Goal: Transaction & Acquisition: Purchase product/service

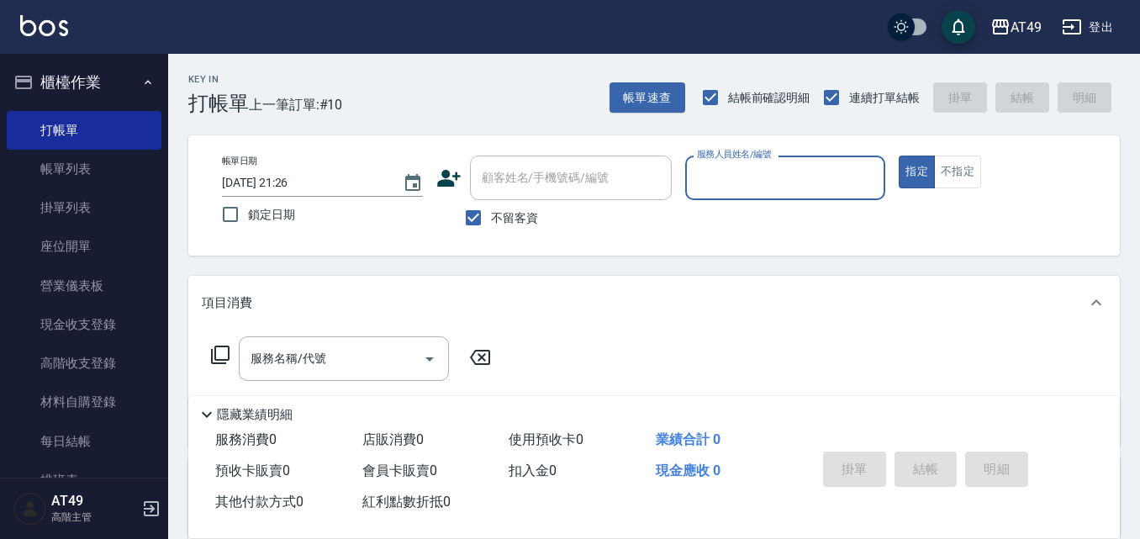
click at [720, 183] on input "服務人員姓名/編號" at bounding box center [786, 177] width 186 height 29
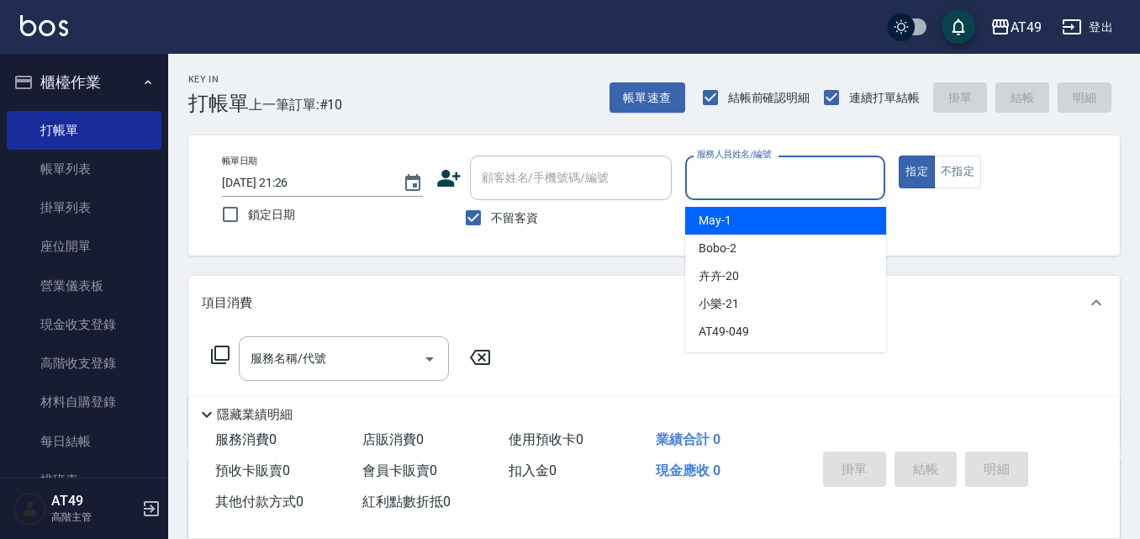
click at [725, 224] on span "May -1" at bounding box center [714, 221] width 33 height 18
type input "May-1"
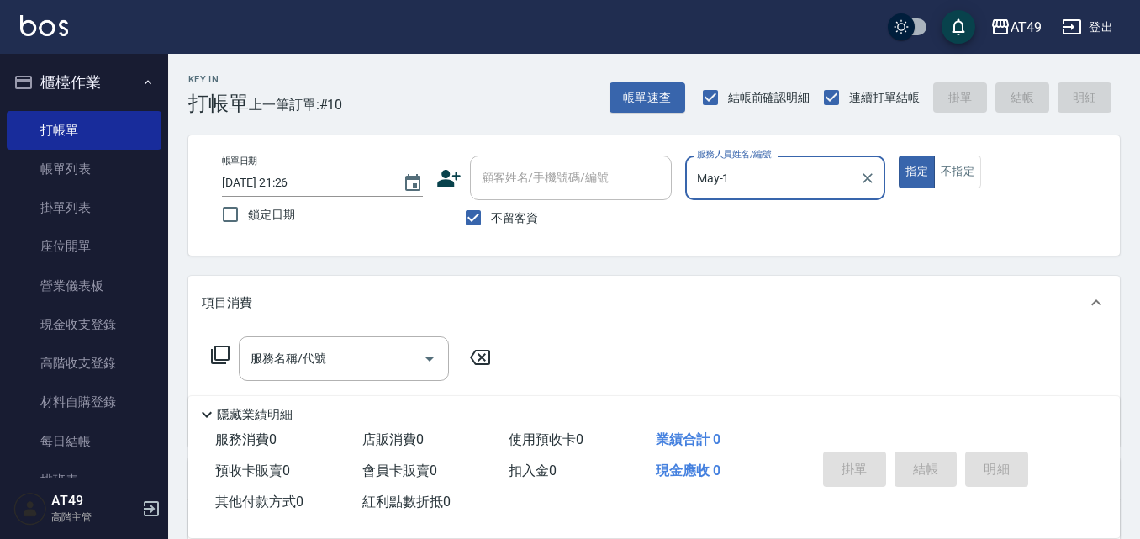
click at [227, 350] on icon at bounding box center [220, 355] width 20 height 20
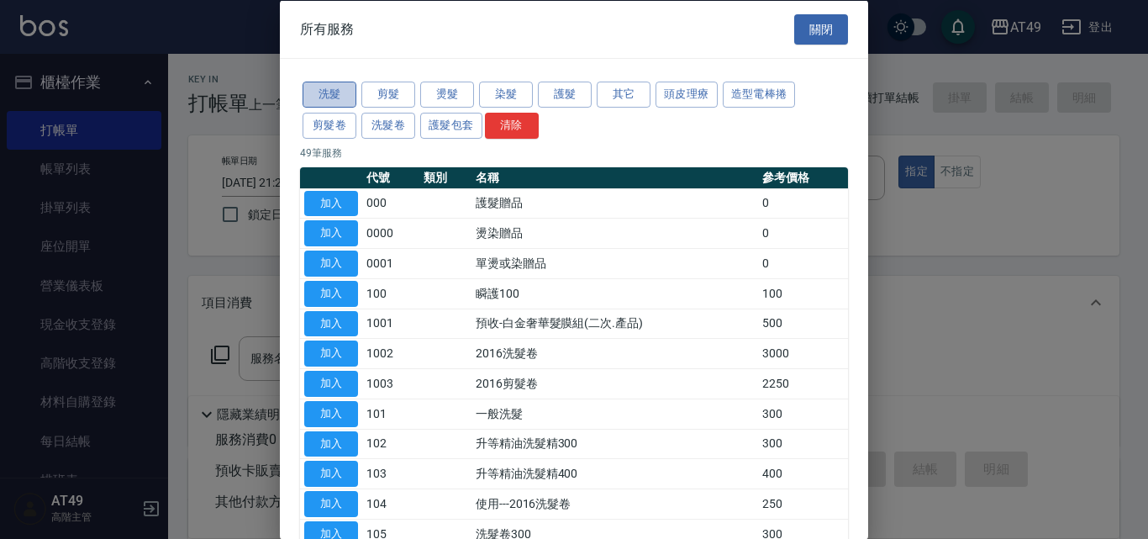
click at [335, 92] on button "洗髮" at bounding box center [330, 95] width 54 height 26
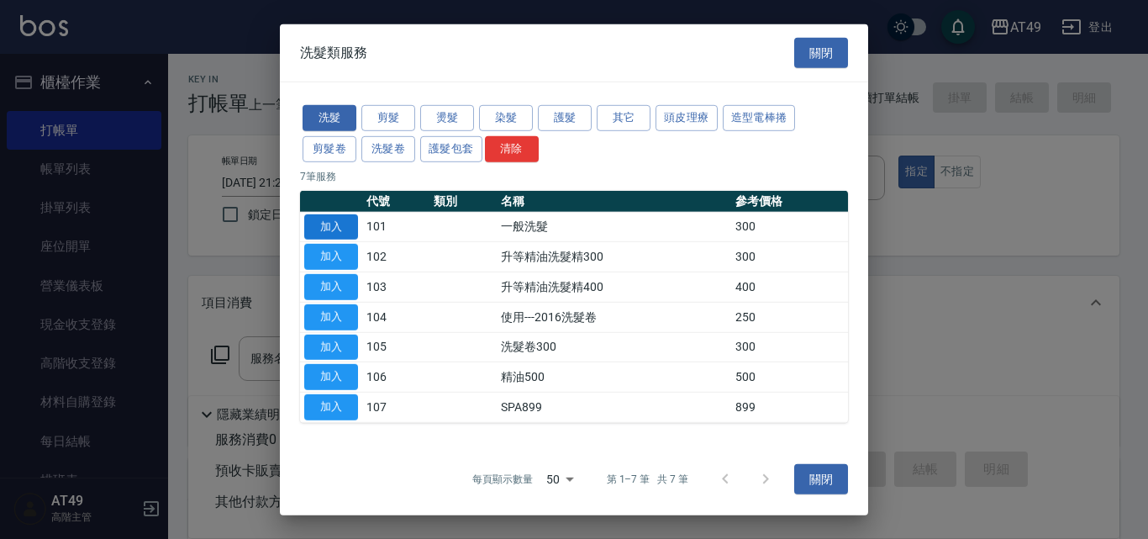
click at [335, 226] on button "加入" at bounding box center [331, 226] width 54 height 26
type input "一般洗髮(101)"
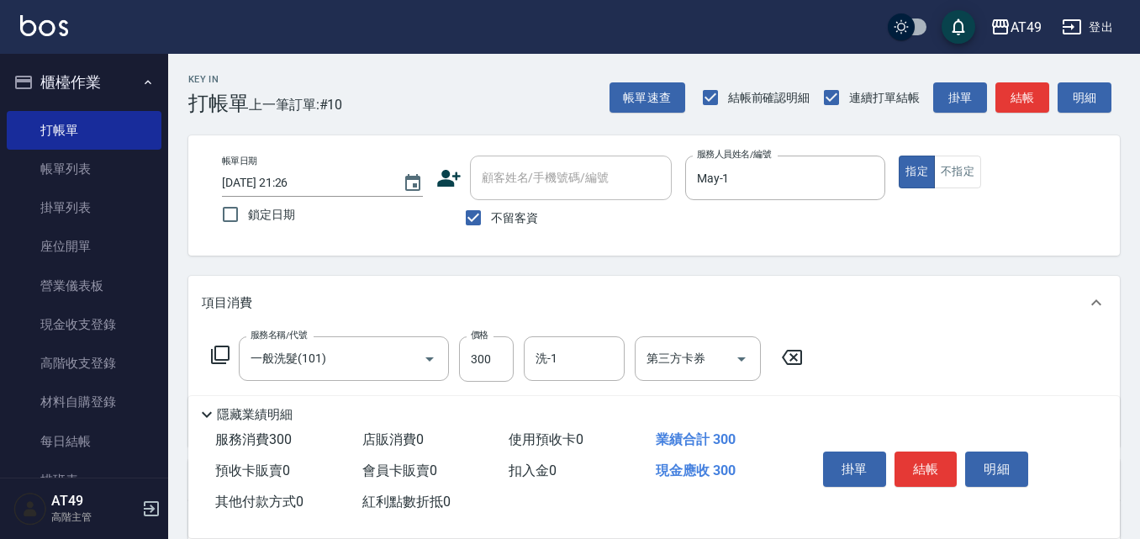
click at [219, 354] on icon at bounding box center [220, 355] width 20 height 20
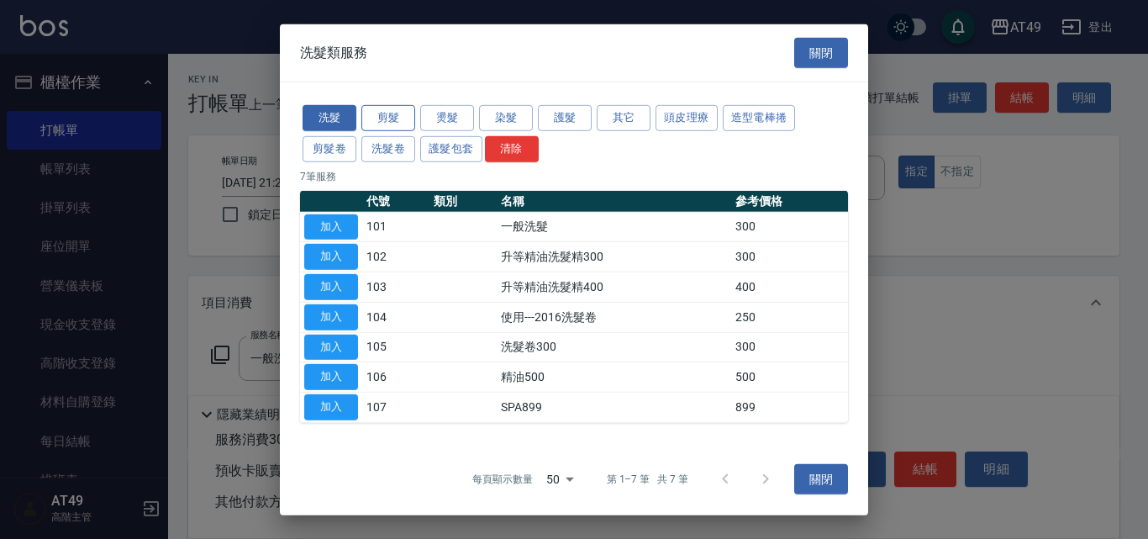
click at [387, 118] on button "剪髮" at bounding box center [388, 118] width 54 height 26
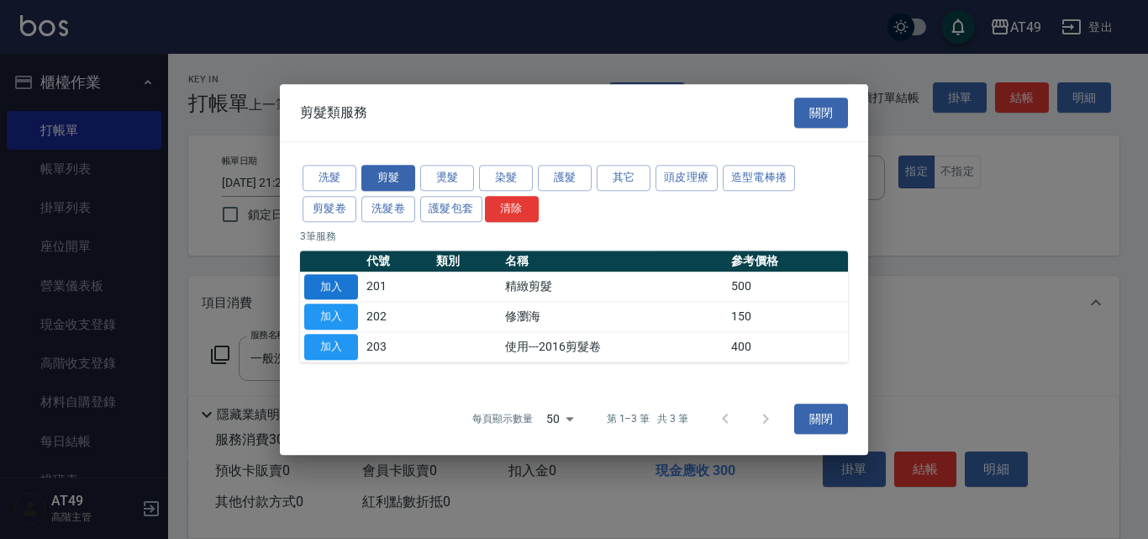
click at [332, 284] on button "加入" at bounding box center [331, 287] width 54 height 26
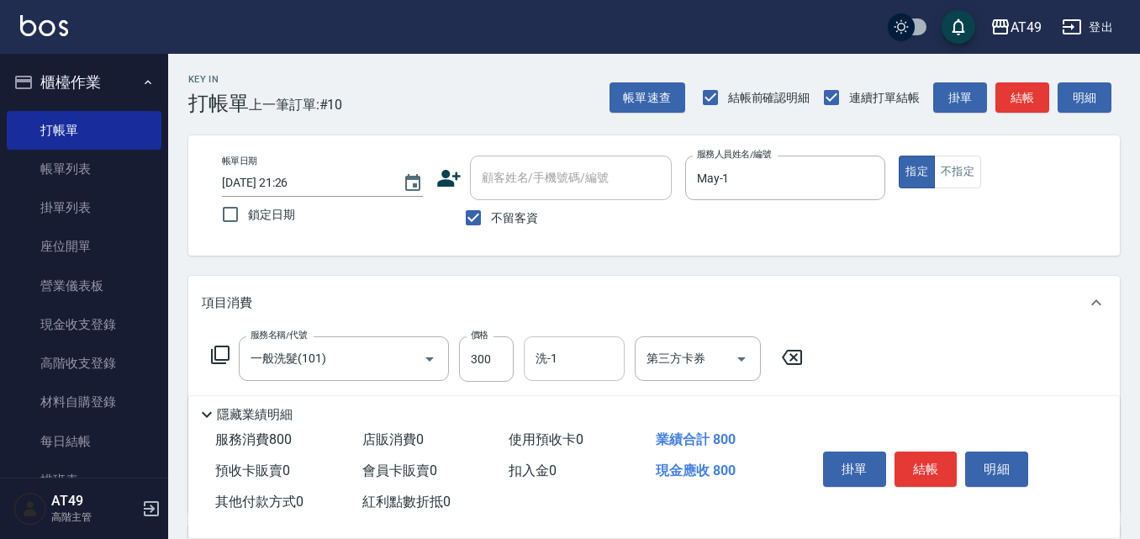
click at [577, 358] on input "洗-1" at bounding box center [574, 358] width 86 height 29
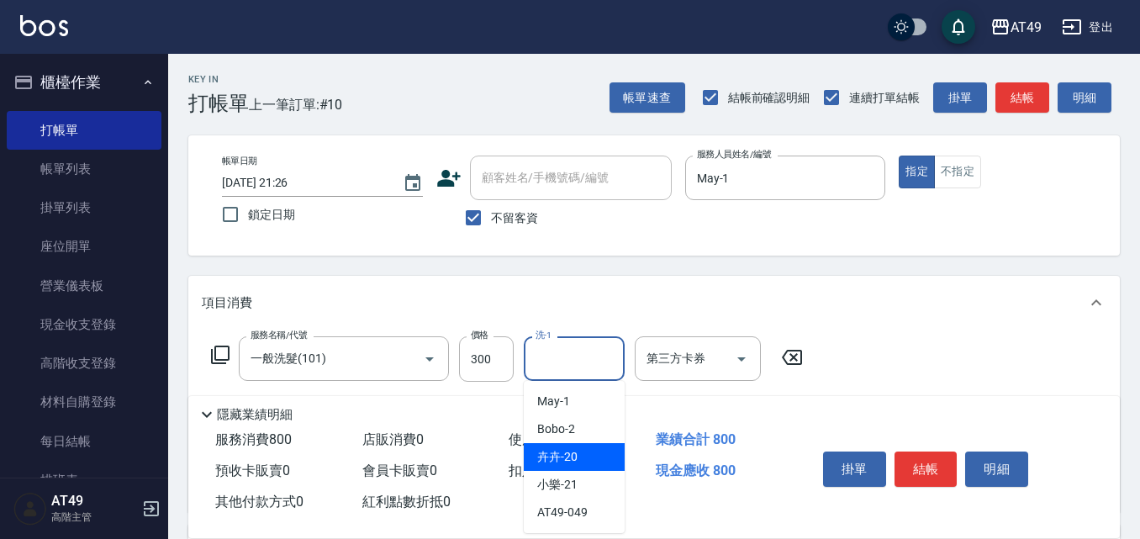
click at [586, 451] on div "卉卉 -20" at bounding box center [574, 457] width 101 height 28
type input "卉卉-20"
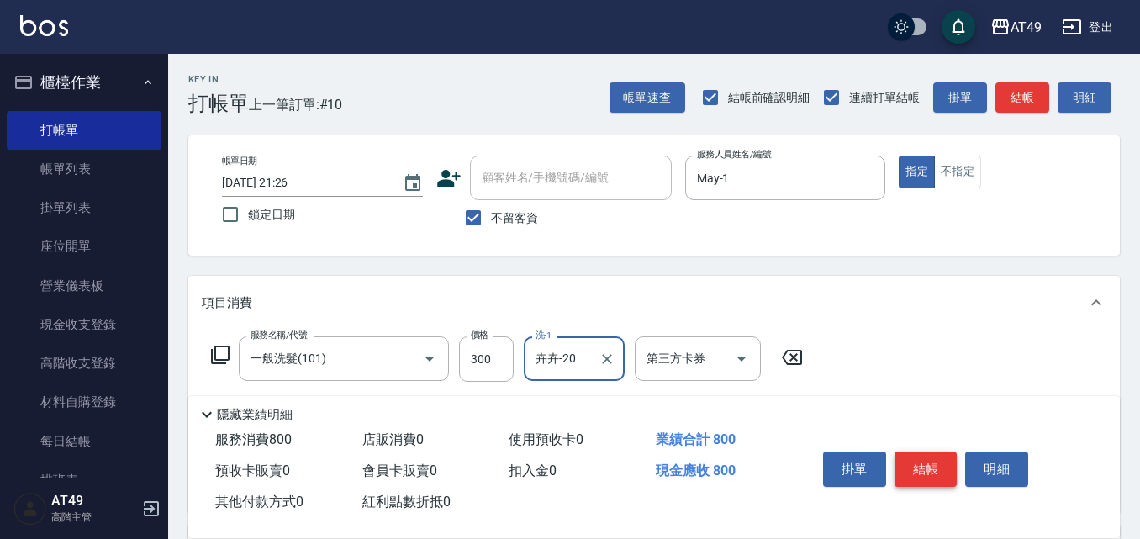
click at [914, 466] on button "結帳" at bounding box center [925, 468] width 63 height 35
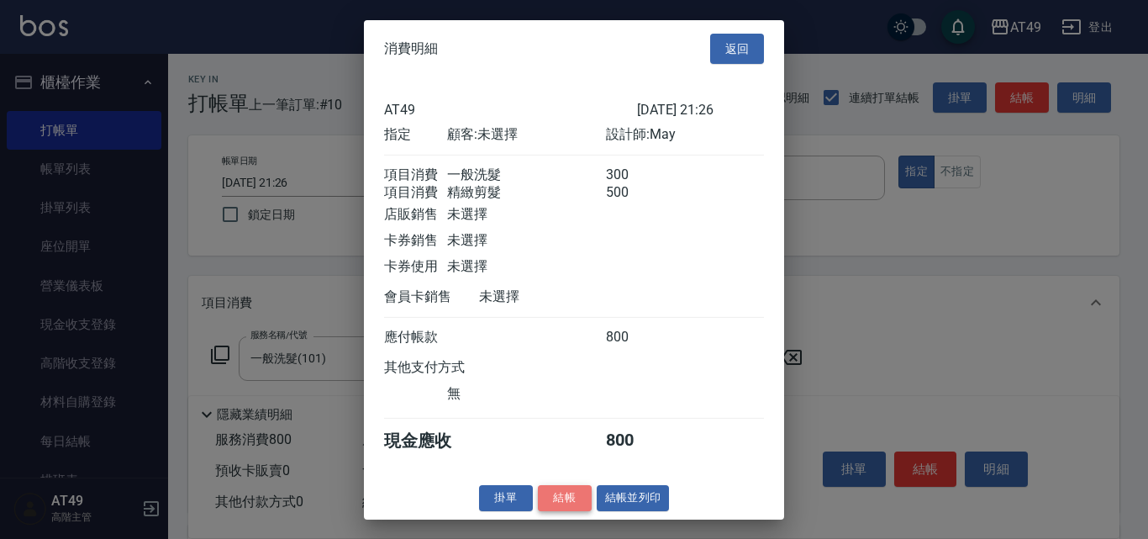
click at [557, 510] on button "結帳" at bounding box center [565, 498] width 54 height 26
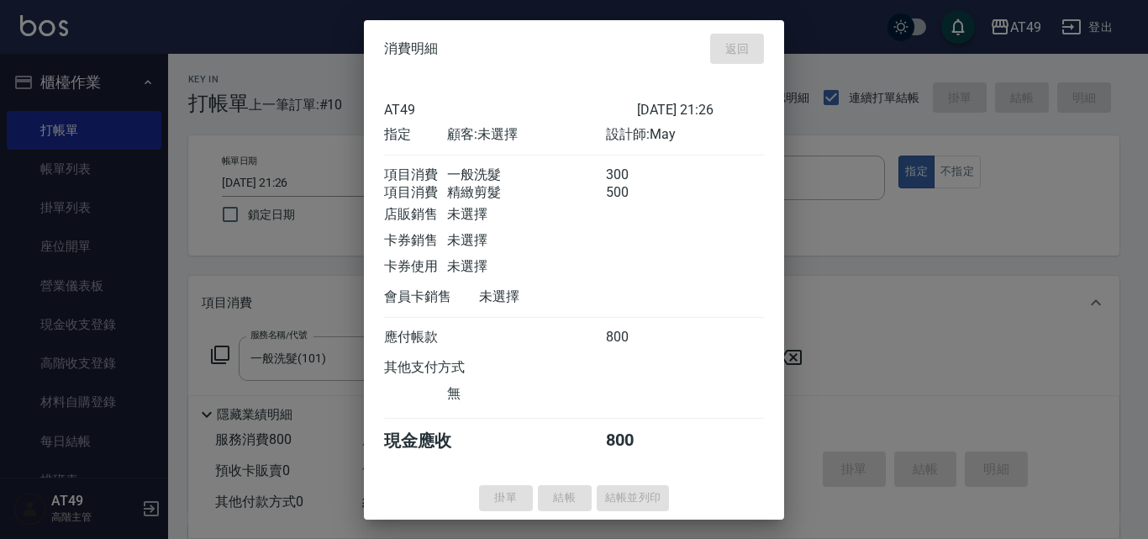
type input "2025/08/21 22:26"
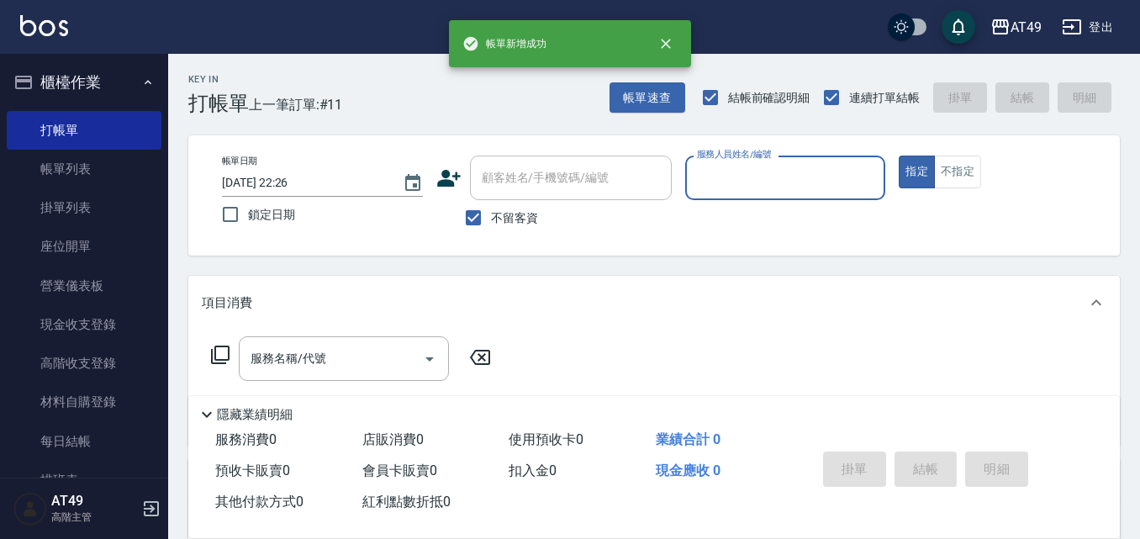
click at [758, 184] on input "服務人員姓名/編號" at bounding box center [786, 177] width 186 height 29
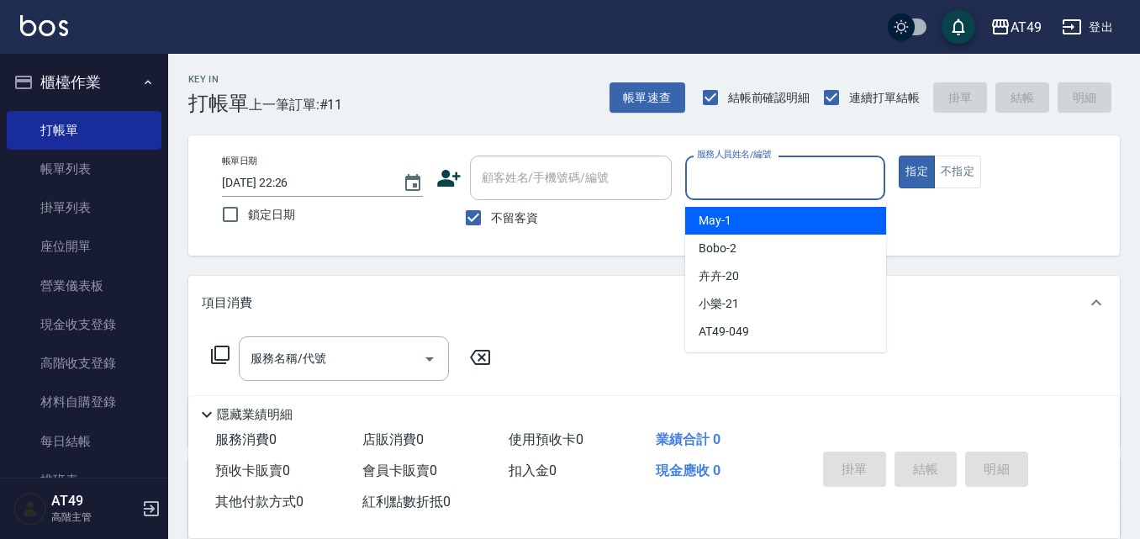
click at [762, 213] on div "May -1" at bounding box center [785, 221] width 201 height 28
type input "May-1"
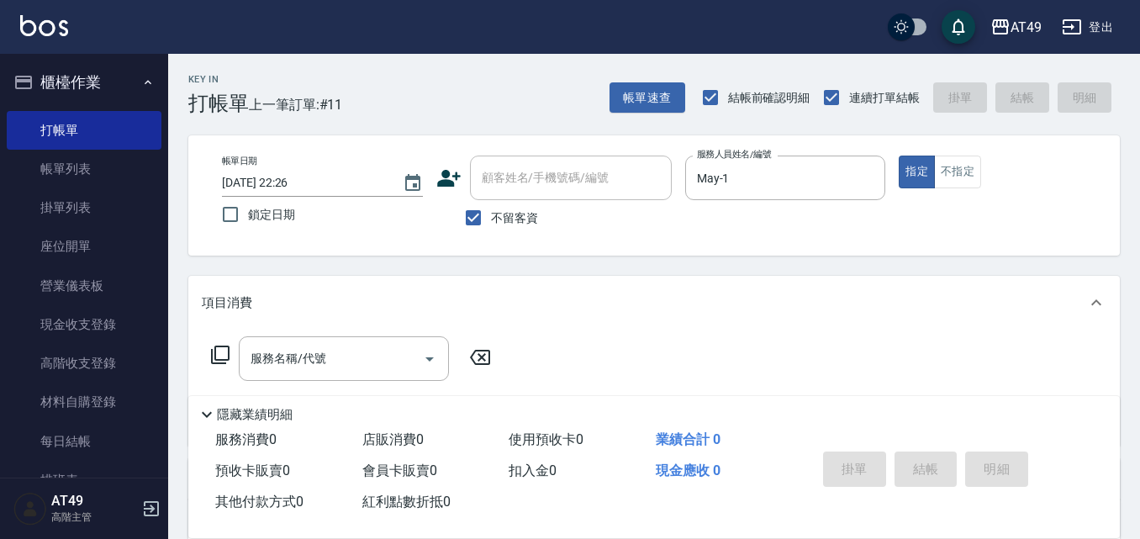
click at [219, 350] on icon at bounding box center [220, 355] width 20 height 20
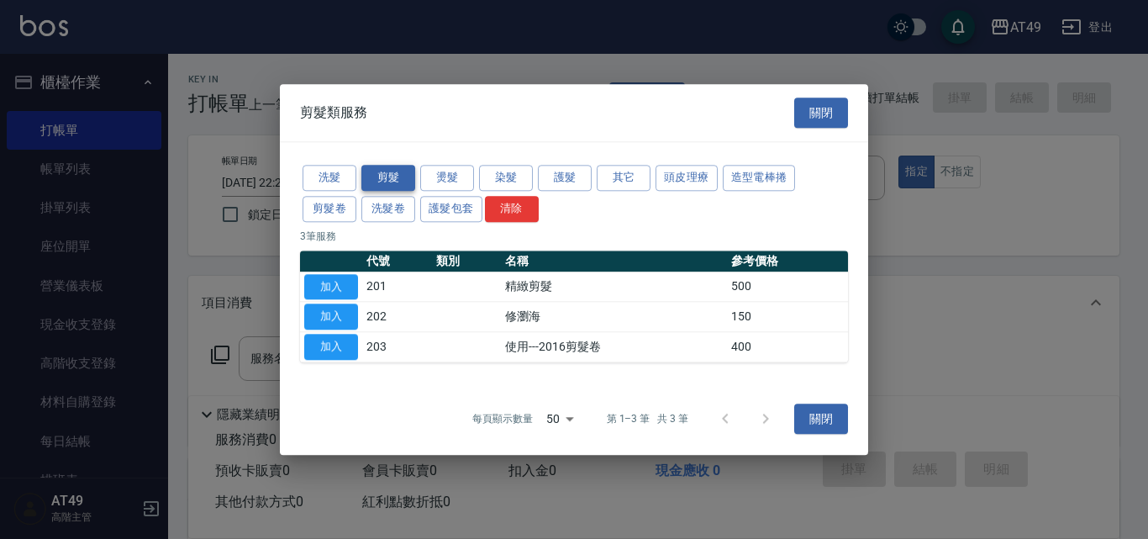
click at [382, 176] on button "剪髮" at bounding box center [388, 178] width 54 height 26
click at [341, 284] on button "加入" at bounding box center [331, 287] width 54 height 26
type input "精緻剪髮(201)"
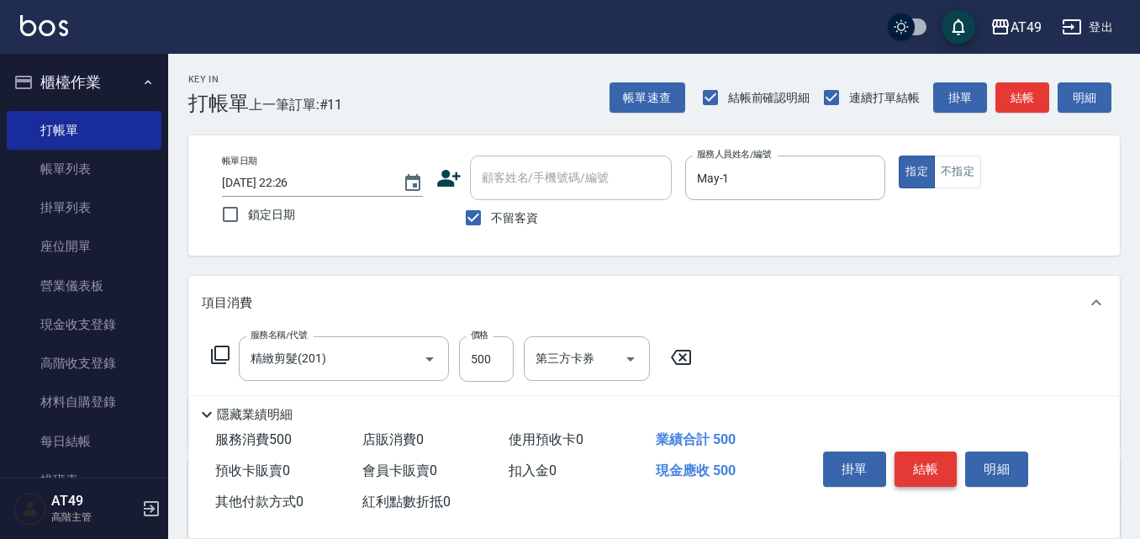
click at [914, 458] on button "結帳" at bounding box center [925, 468] width 63 height 35
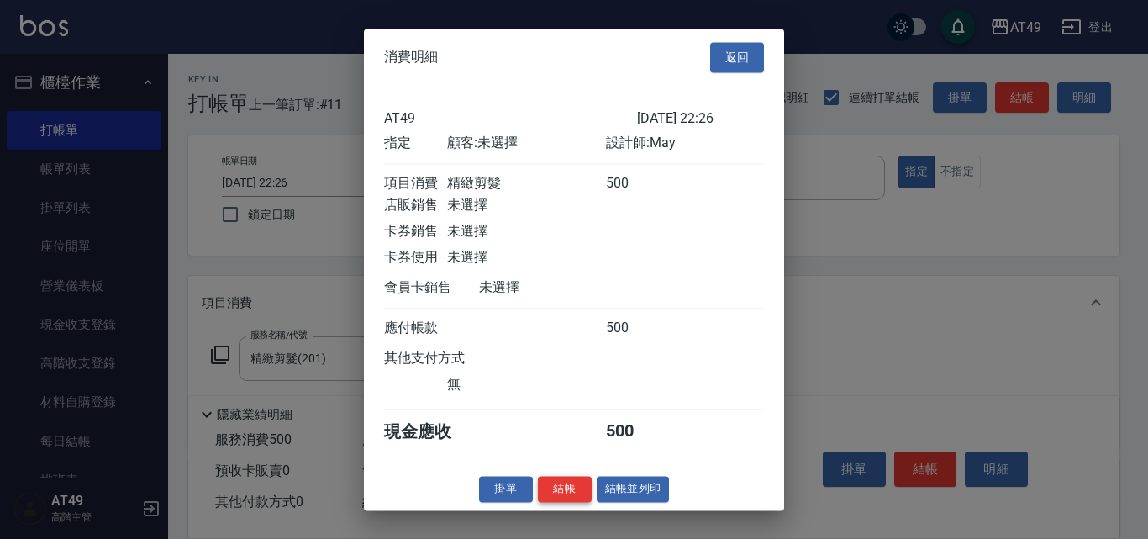
click at [572, 499] on button "結帳" at bounding box center [565, 489] width 54 height 26
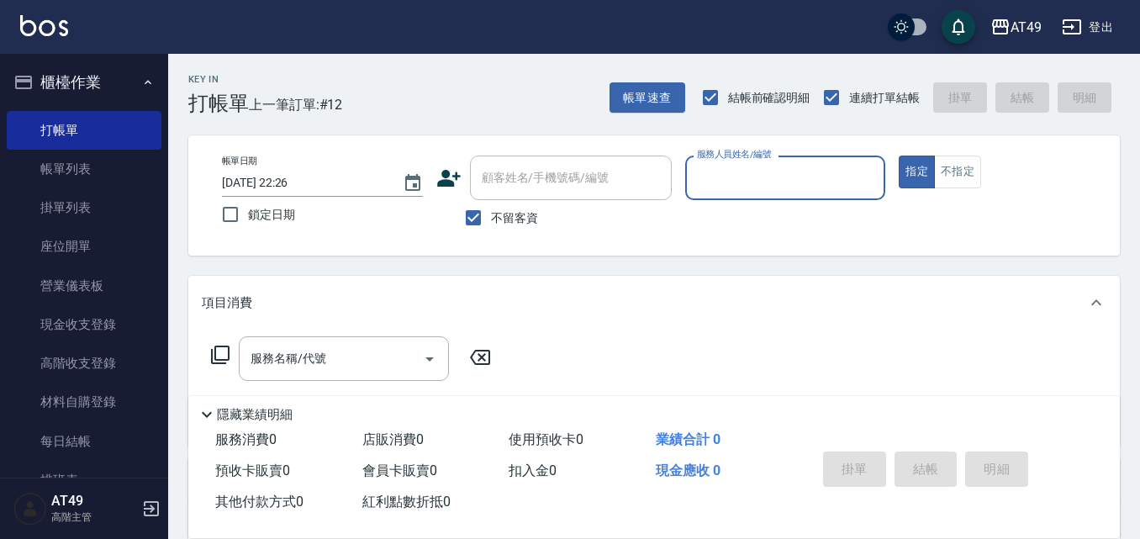
click at [754, 177] on input "服務人員姓名/編號" at bounding box center [786, 177] width 186 height 29
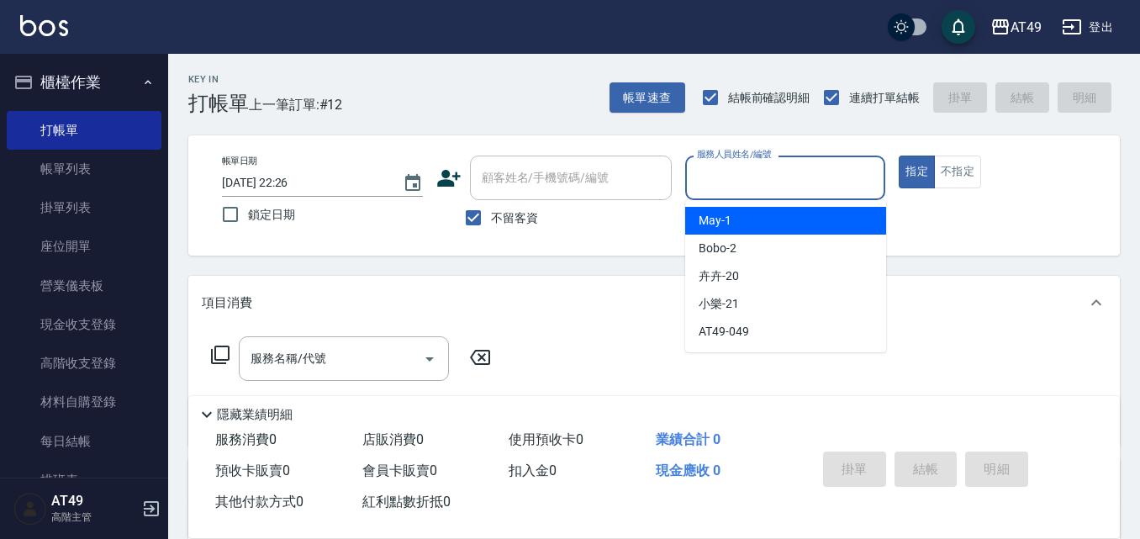
click at [746, 216] on div "May -1" at bounding box center [785, 221] width 201 height 28
type input "May-1"
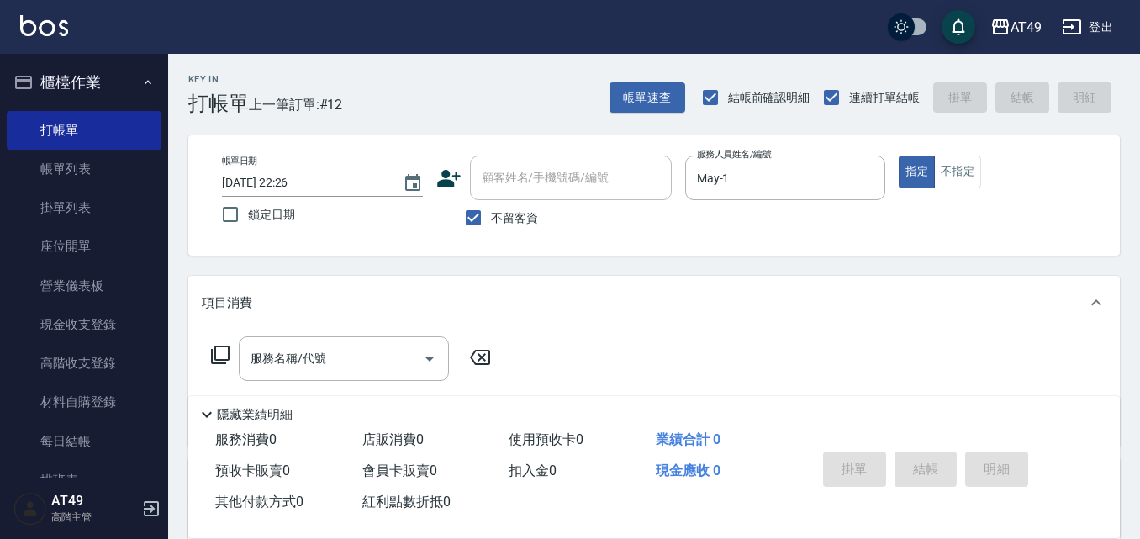
click at [219, 355] on icon at bounding box center [220, 355] width 20 height 20
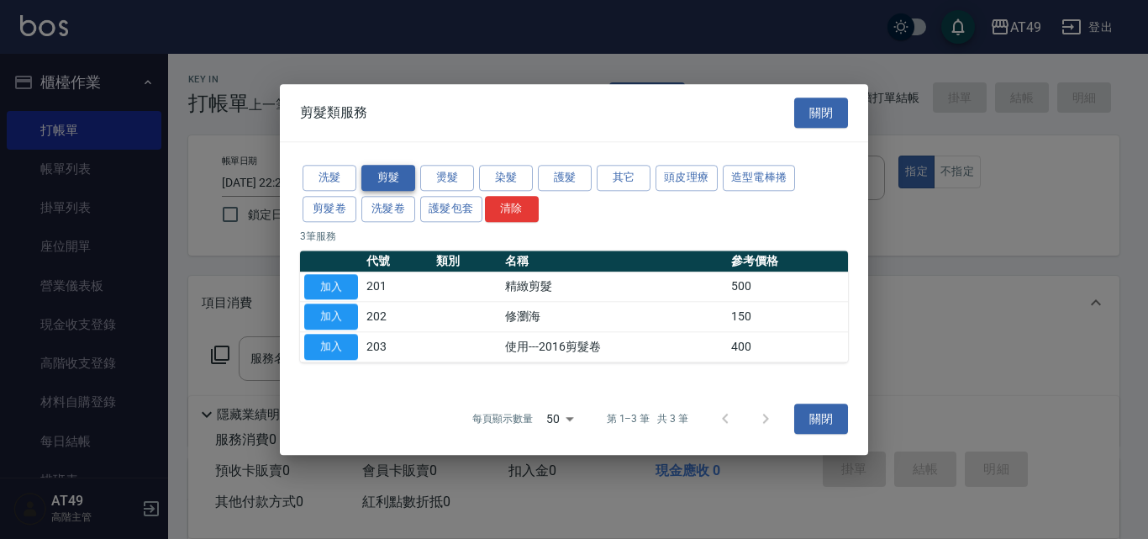
click at [394, 177] on button "剪髮" at bounding box center [388, 178] width 54 height 26
click at [338, 290] on button "加入" at bounding box center [331, 287] width 54 height 26
type input "精緻剪髮(201)"
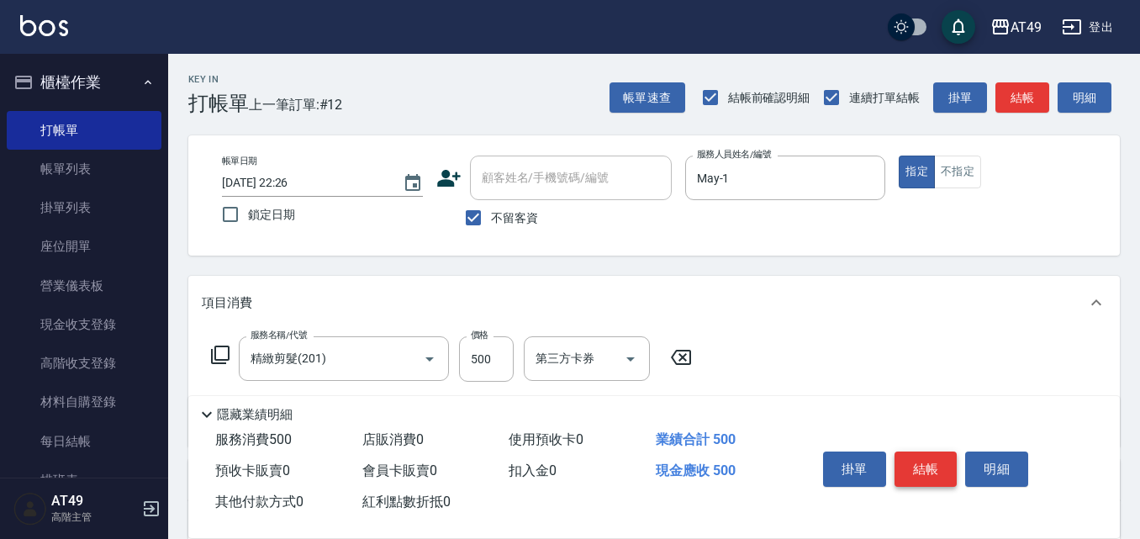
click at [930, 456] on button "結帳" at bounding box center [925, 468] width 63 height 35
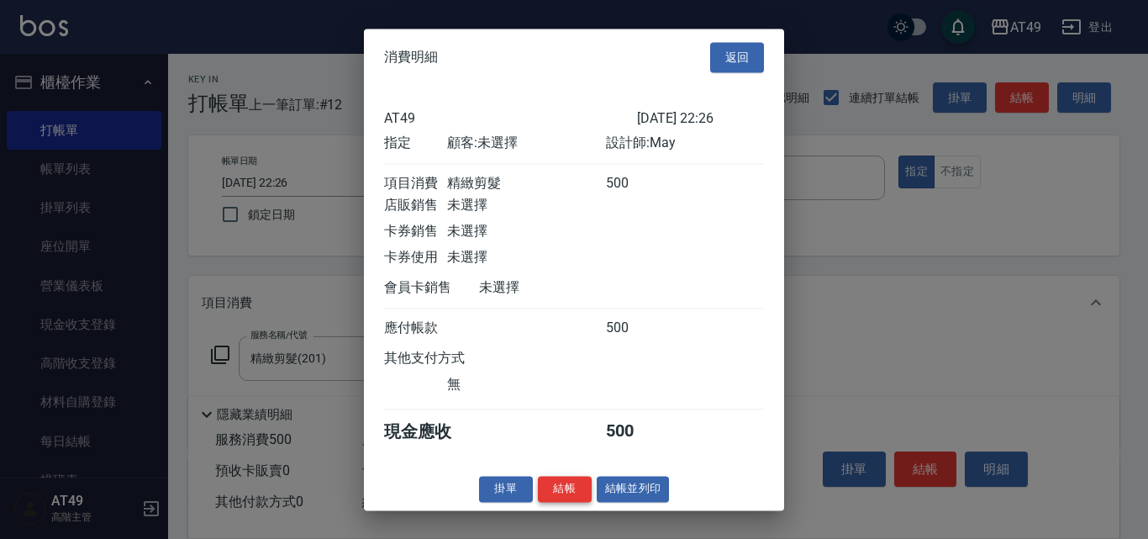
click at [557, 502] on button "結帳" at bounding box center [565, 489] width 54 height 26
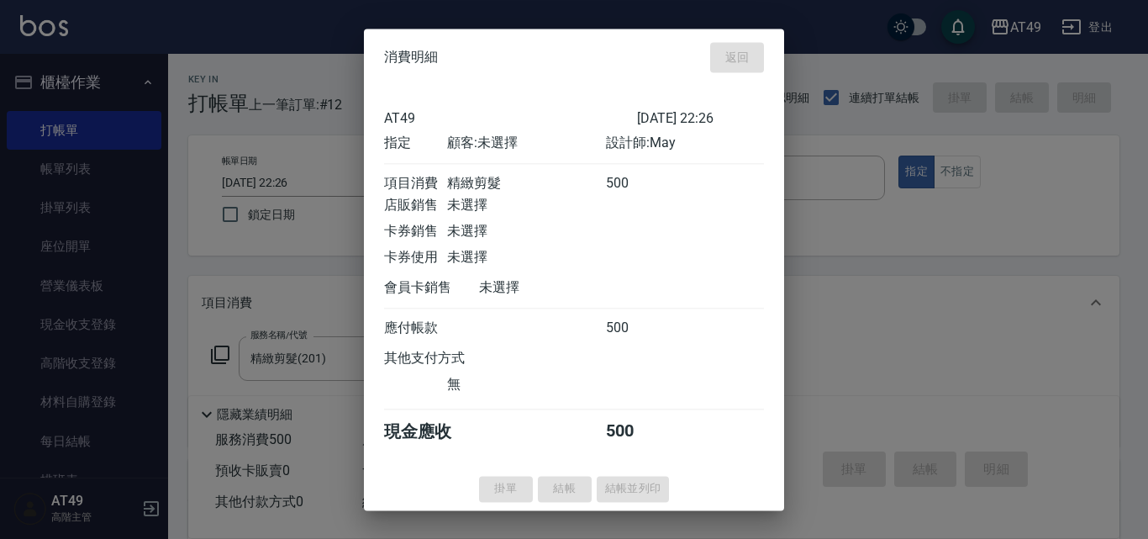
type input "2025/08/21 22:27"
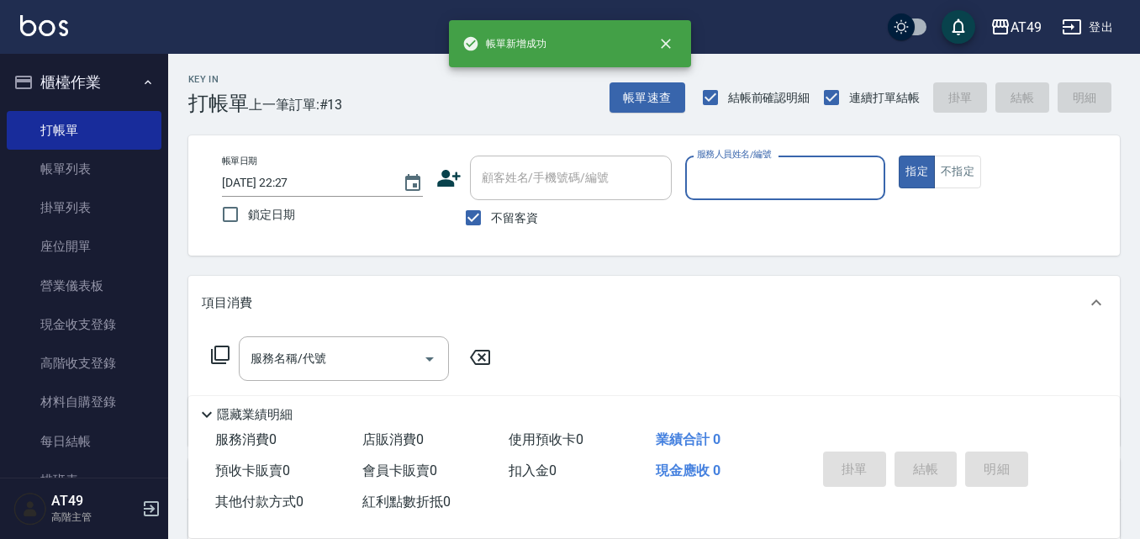
click at [737, 187] on input "服務人員姓名/編號" at bounding box center [786, 177] width 186 height 29
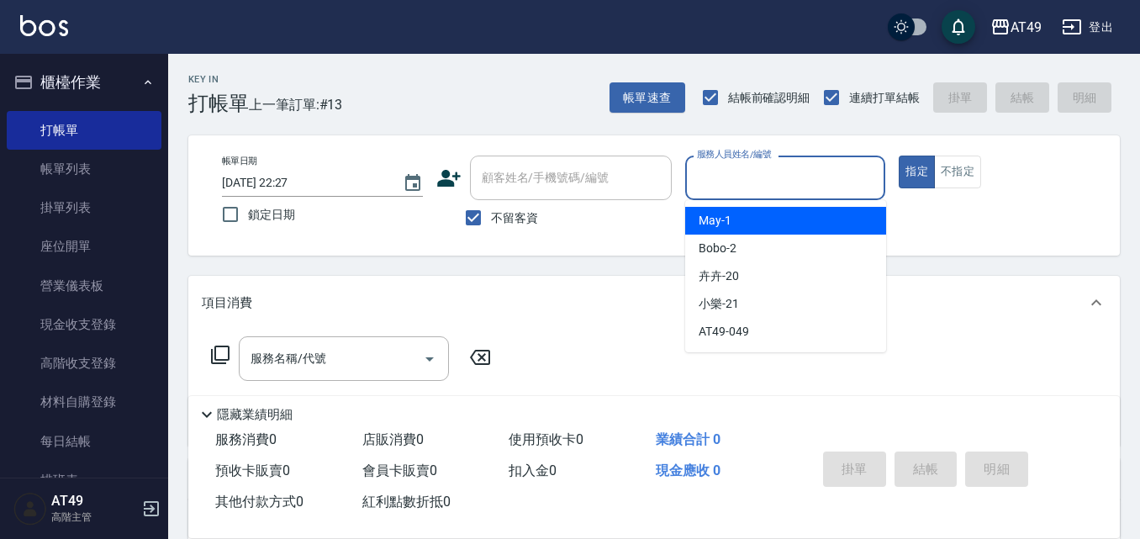
click at [753, 217] on div "May -1" at bounding box center [785, 221] width 201 height 28
type input "May-1"
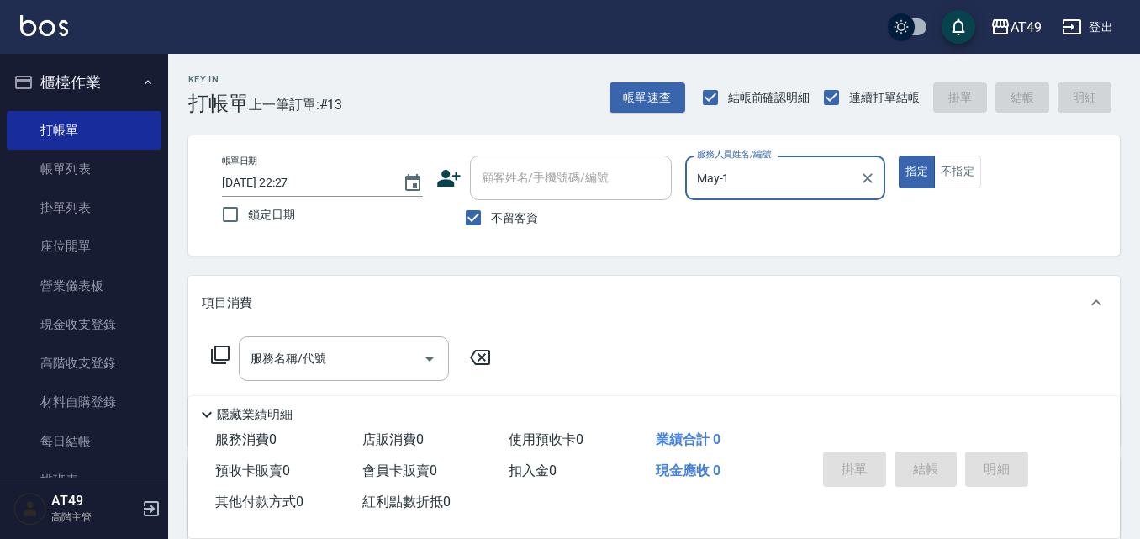
click at [219, 351] on icon at bounding box center [220, 355] width 20 height 20
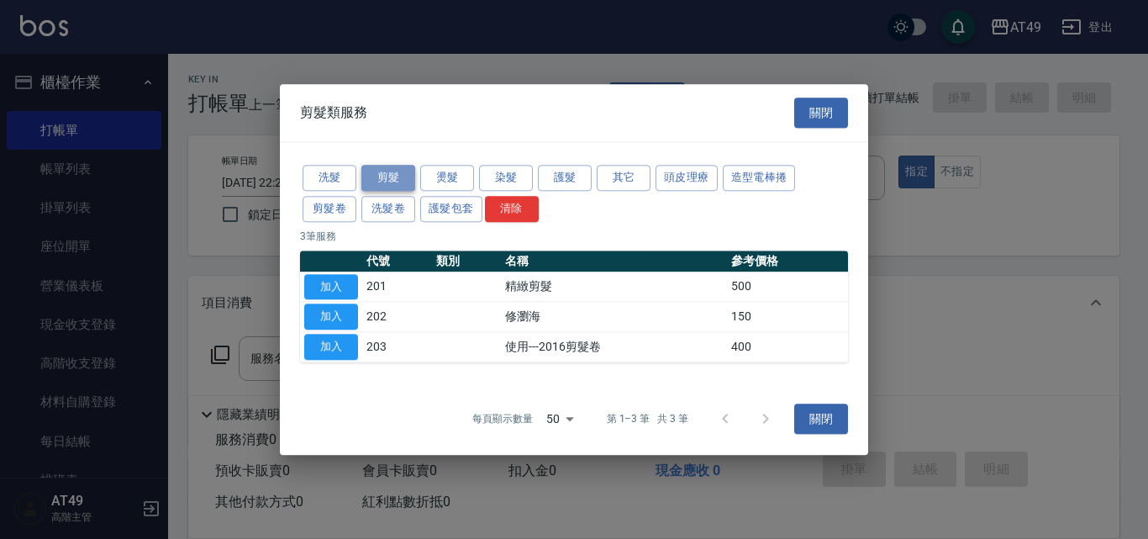
click at [399, 181] on button "剪髮" at bounding box center [388, 178] width 54 height 26
click at [350, 288] on button "加入" at bounding box center [331, 287] width 54 height 26
type input "精緻剪髮(201)"
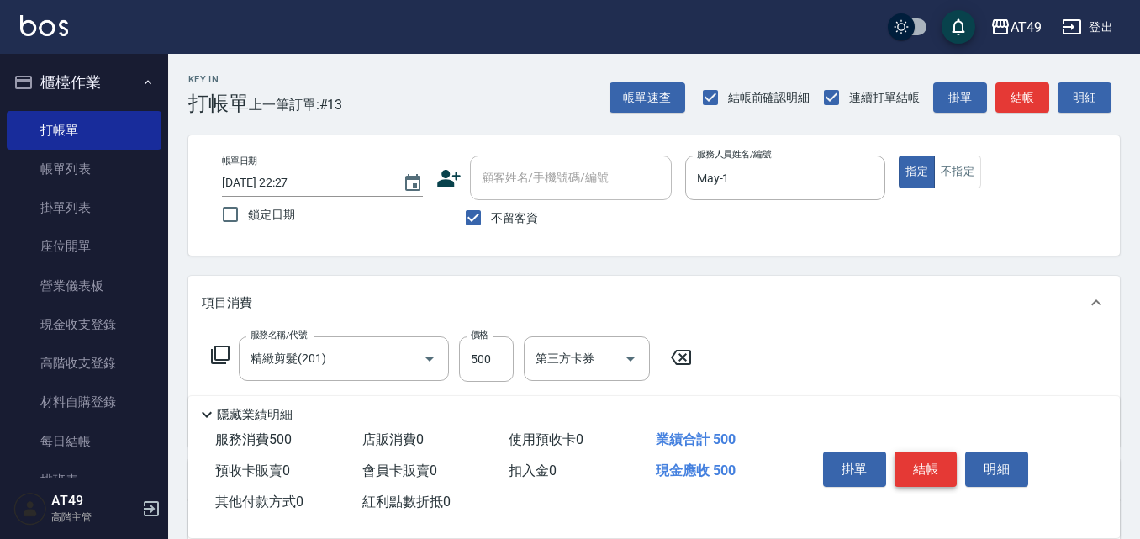
click at [925, 466] on button "結帳" at bounding box center [925, 468] width 63 height 35
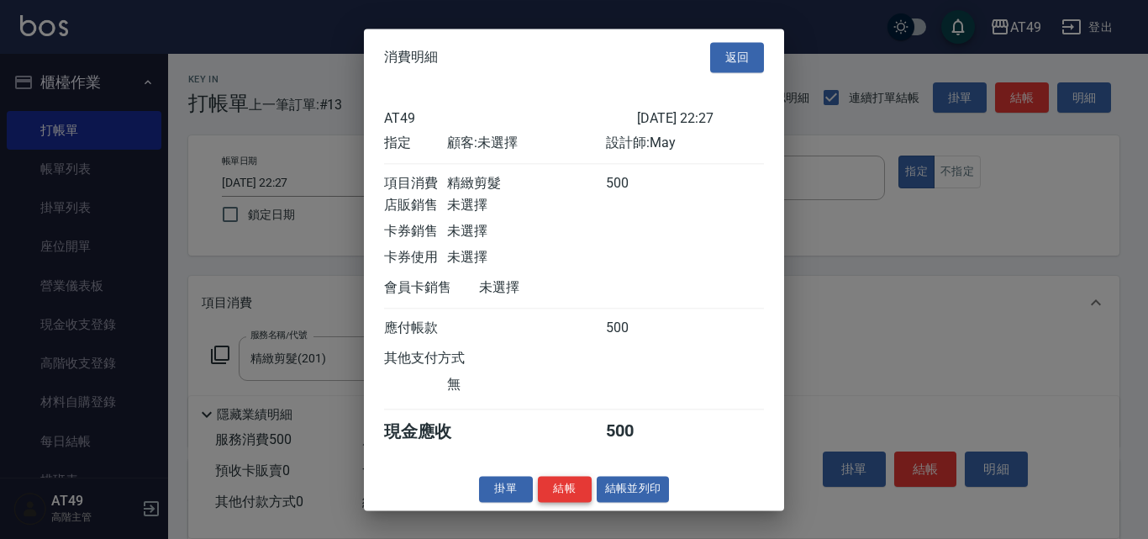
click at [562, 494] on button "結帳" at bounding box center [565, 489] width 54 height 26
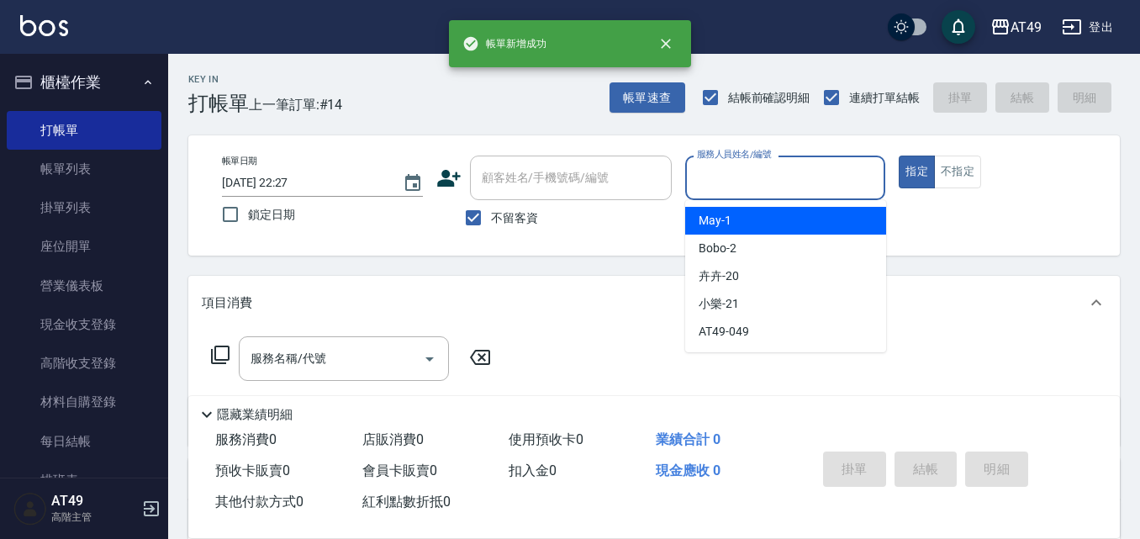
click at [719, 186] on input "服務人員姓名/編號" at bounding box center [786, 177] width 186 height 29
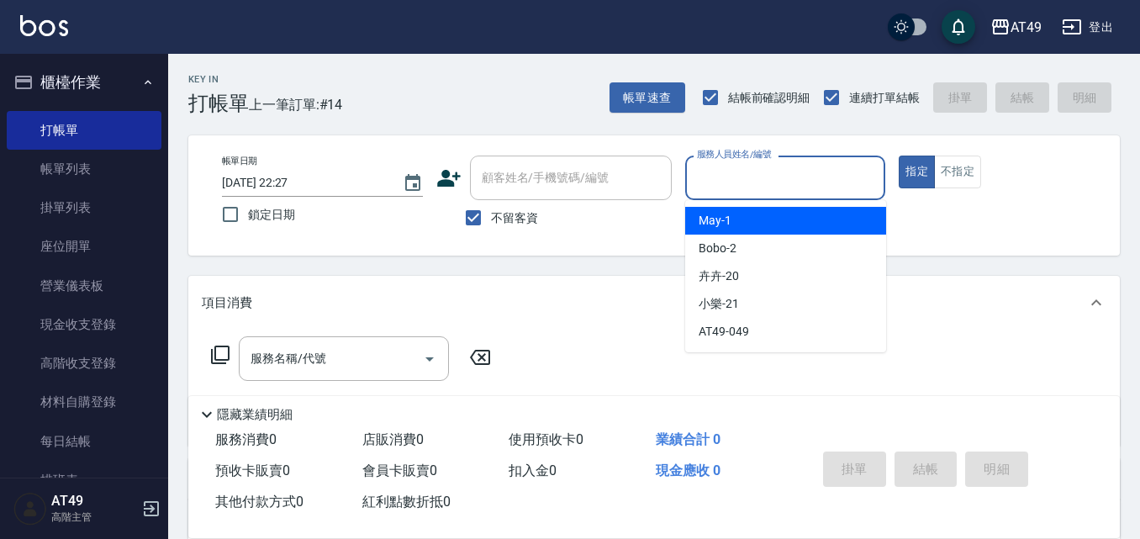
click at [749, 225] on div "May -1" at bounding box center [785, 221] width 201 height 28
type input "May-1"
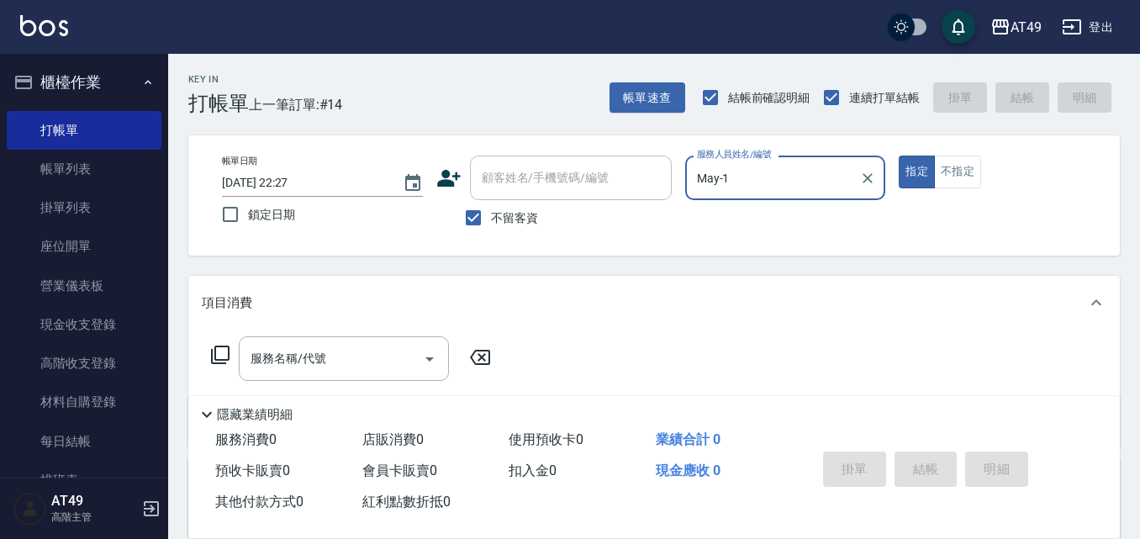
click at [229, 354] on icon at bounding box center [220, 354] width 18 height 18
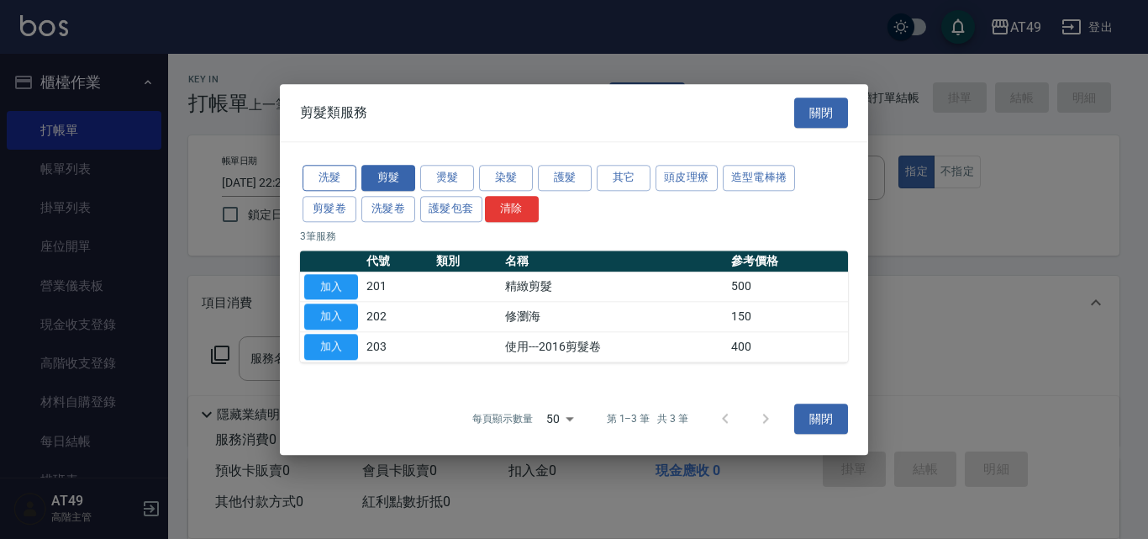
click at [333, 166] on button "洗髮" at bounding box center [330, 178] width 54 height 26
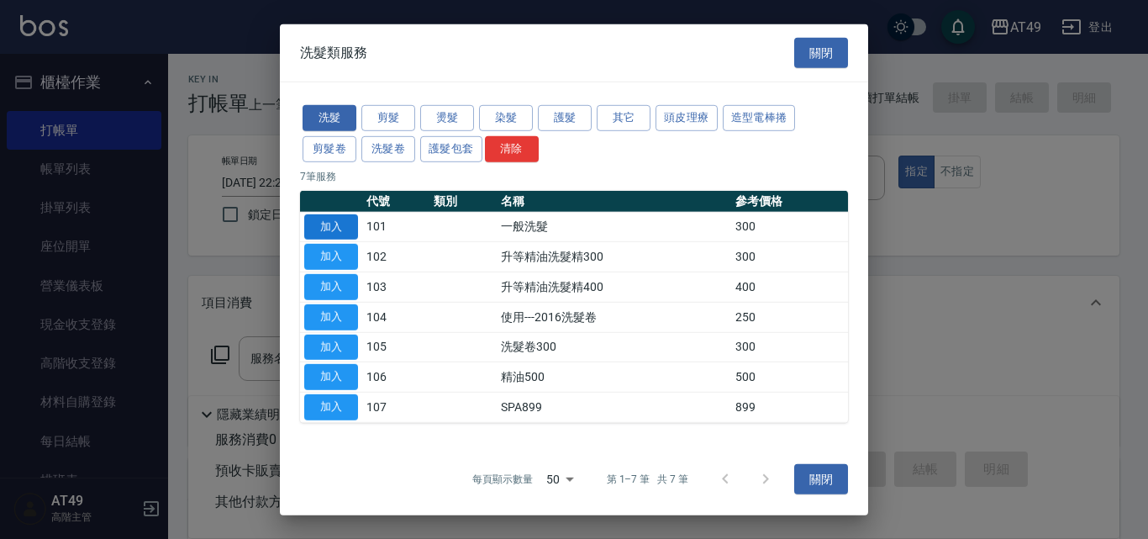
click at [335, 227] on button "加入" at bounding box center [331, 226] width 54 height 26
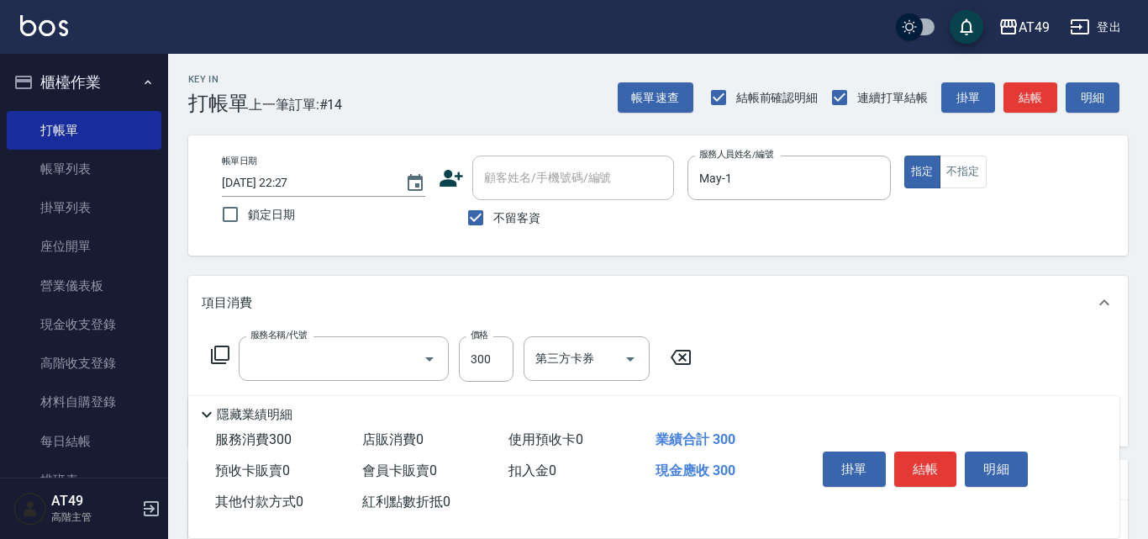
type input "一般洗髮(101)"
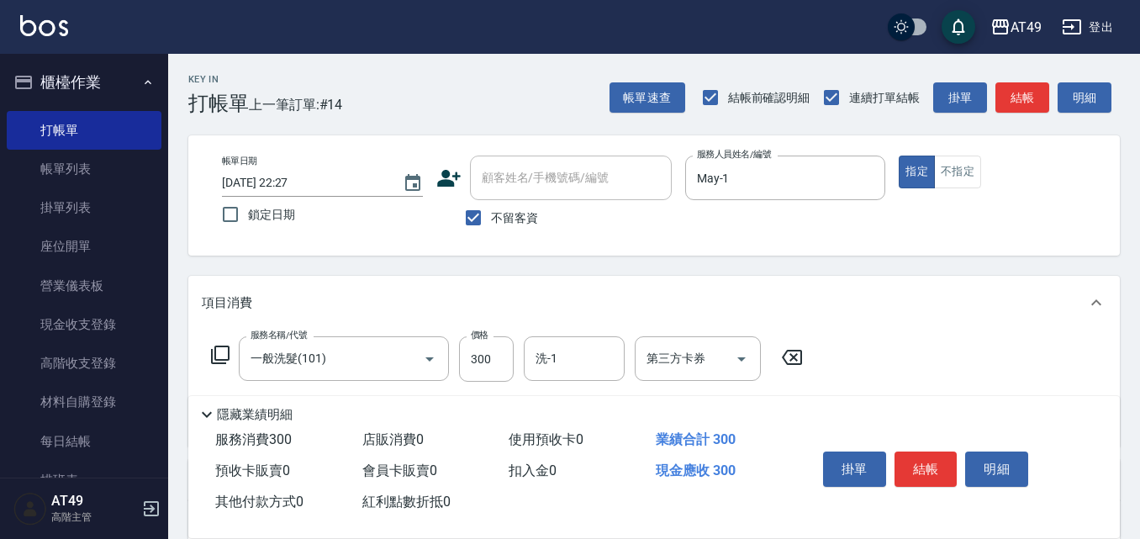
click at [222, 346] on icon at bounding box center [220, 354] width 18 height 18
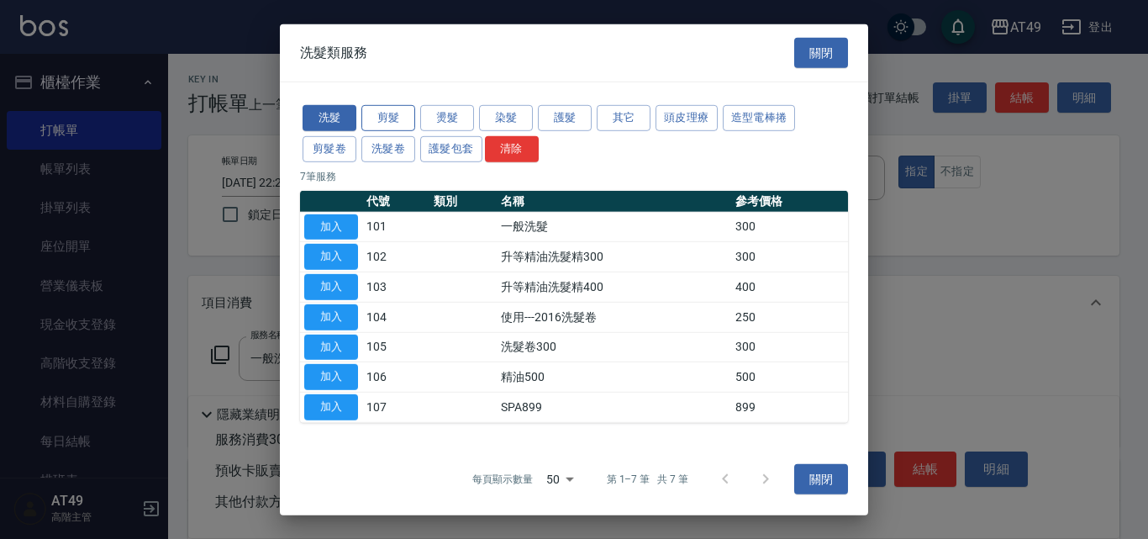
click at [379, 119] on button "剪髮" at bounding box center [388, 118] width 54 height 26
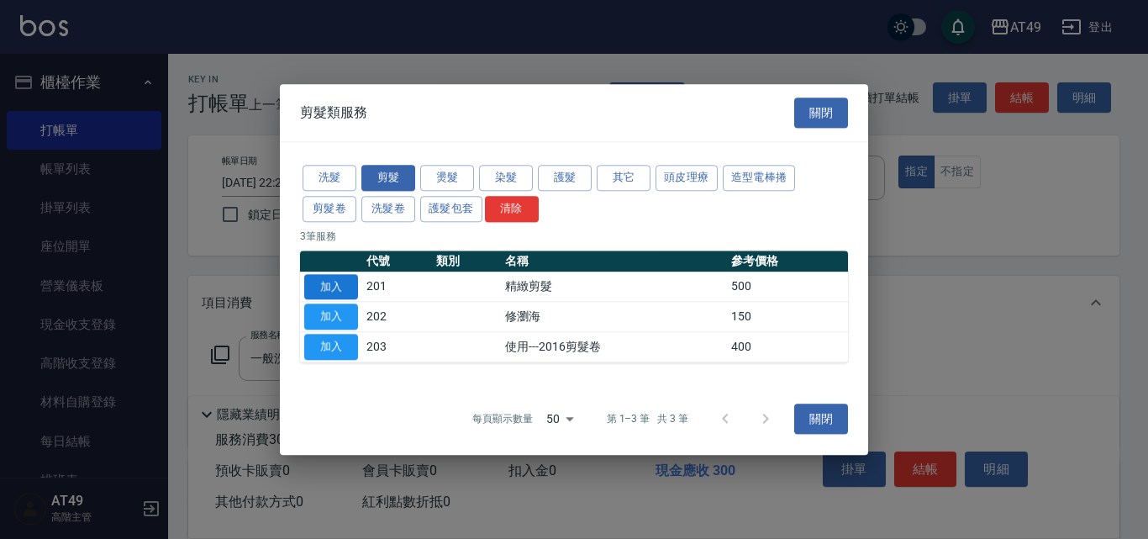
click at [333, 284] on button "加入" at bounding box center [331, 287] width 54 height 26
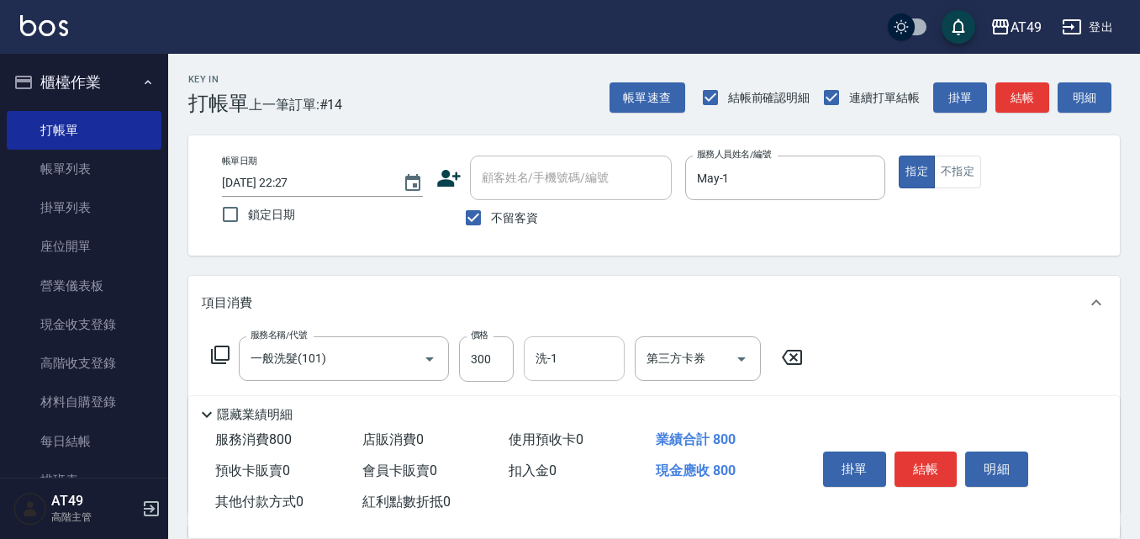
click at [539, 367] on input "洗-1" at bounding box center [574, 358] width 86 height 29
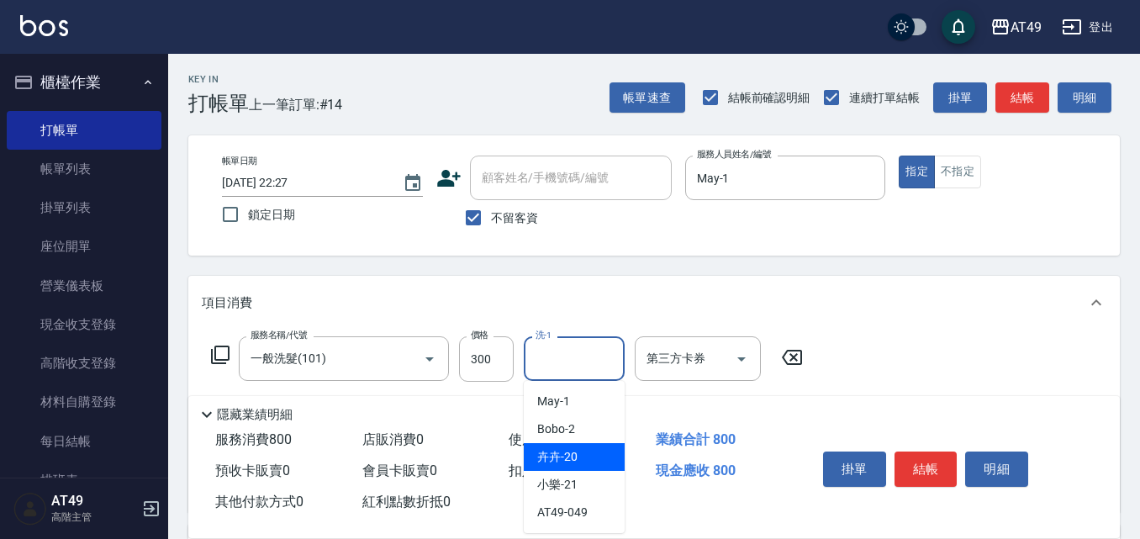
click at [588, 458] on div "卉卉 -20" at bounding box center [574, 457] width 101 height 28
type input "卉卉-20"
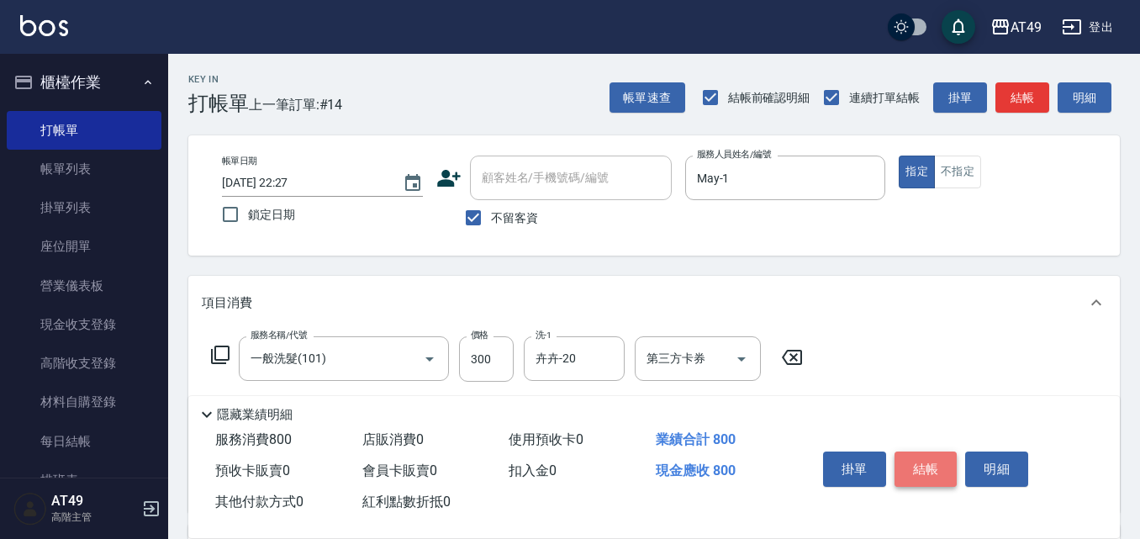
click at [924, 451] on button "結帳" at bounding box center [925, 468] width 63 height 35
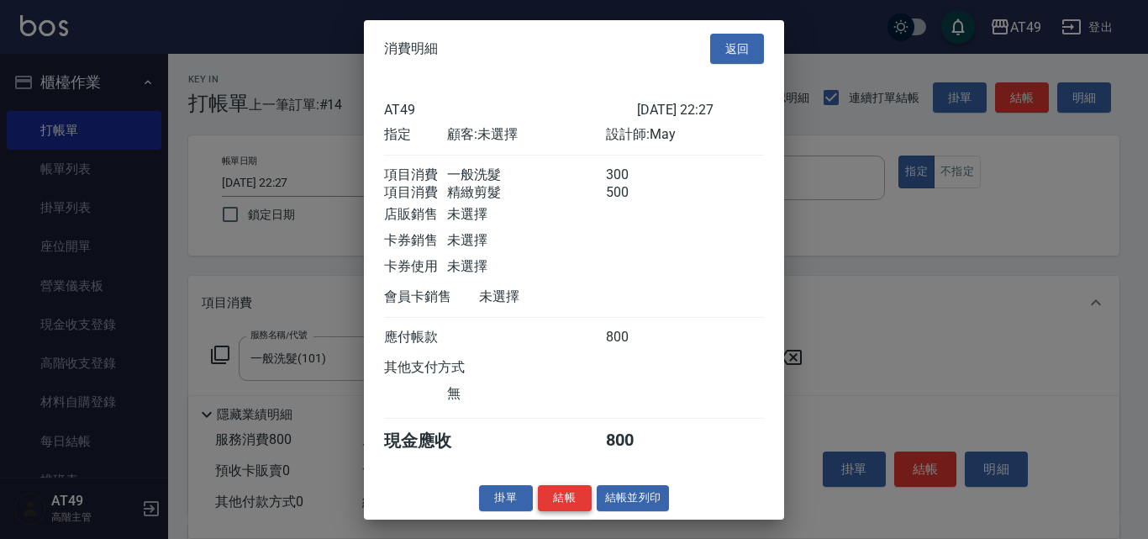
click at [585, 511] on button "結帳" at bounding box center [565, 498] width 54 height 26
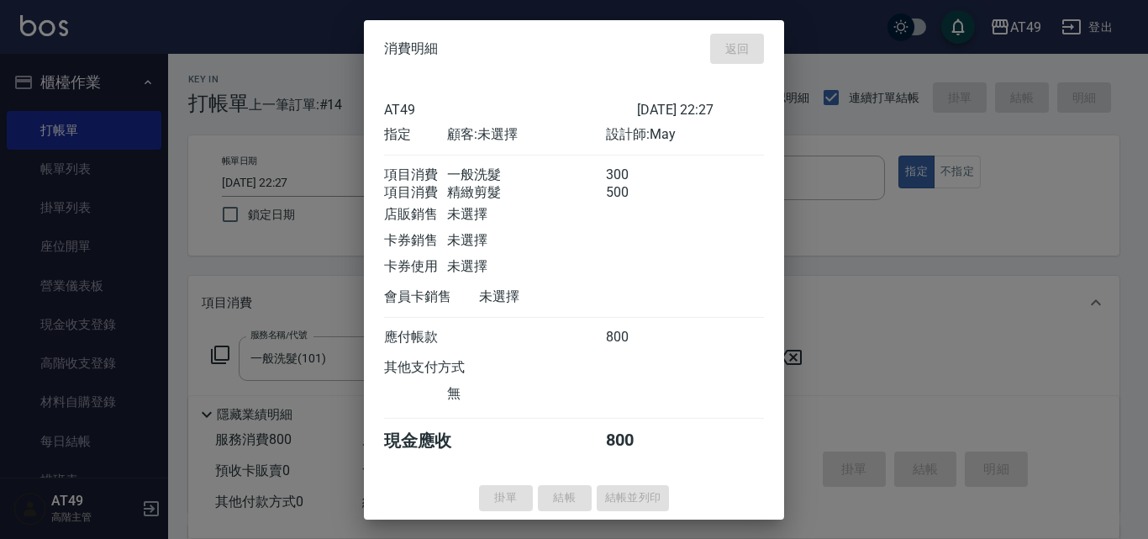
type input "2025/08/21 22:28"
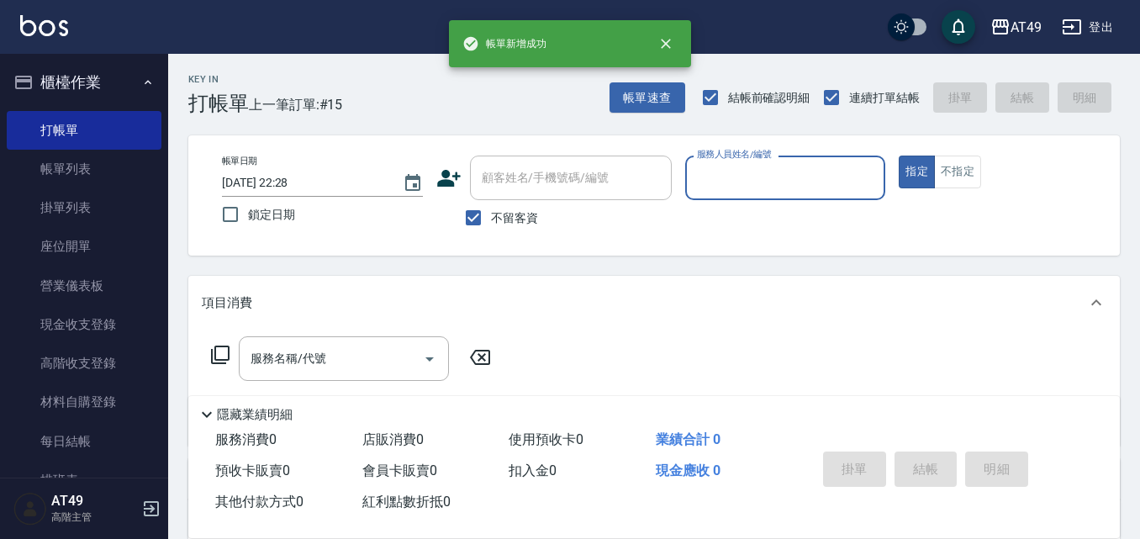
click at [756, 180] on input "服務人員姓名/編號" at bounding box center [786, 177] width 186 height 29
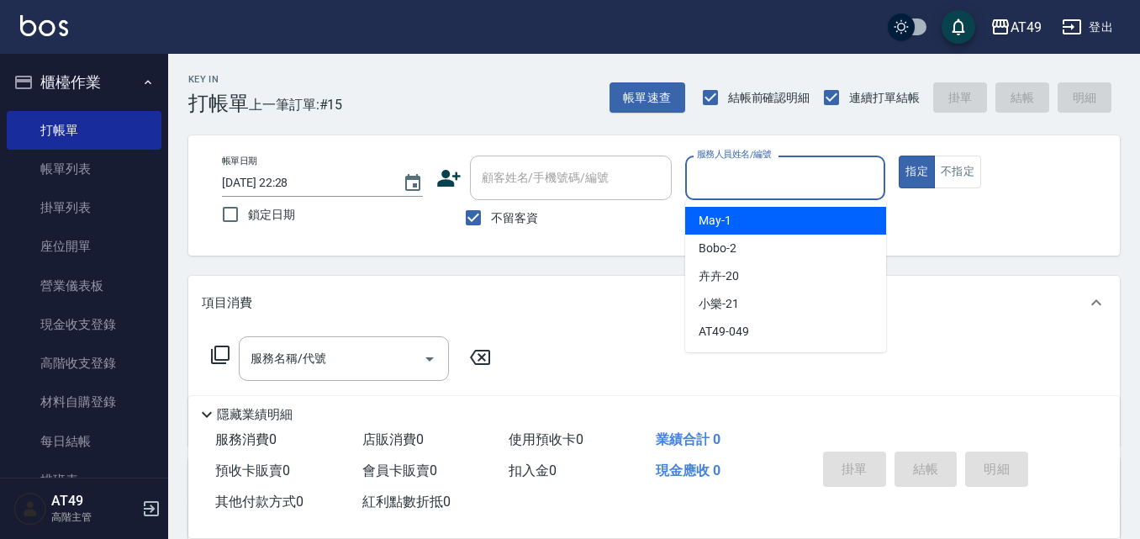
click at [753, 225] on div "May -1" at bounding box center [785, 221] width 201 height 28
type input "May-1"
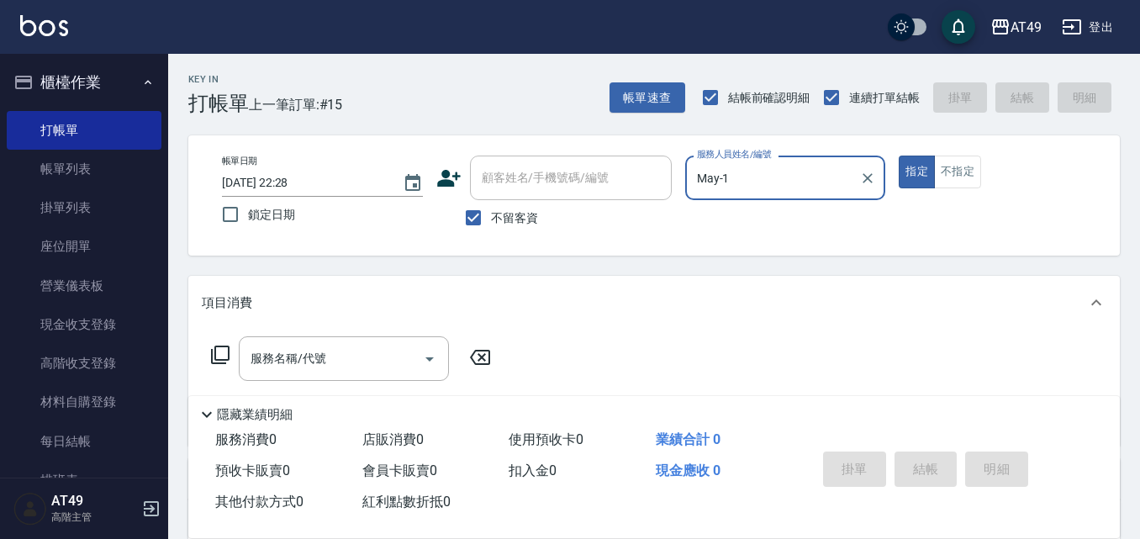
click at [213, 351] on icon at bounding box center [220, 354] width 18 height 18
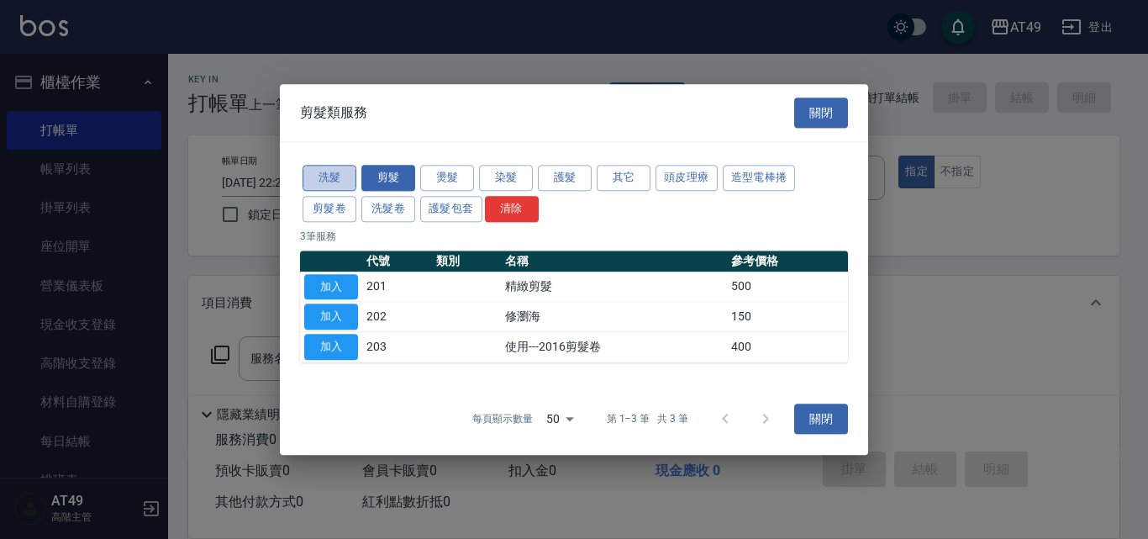
click at [346, 180] on button "洗髮" at bounding box center [330, 178] width 54 height 26
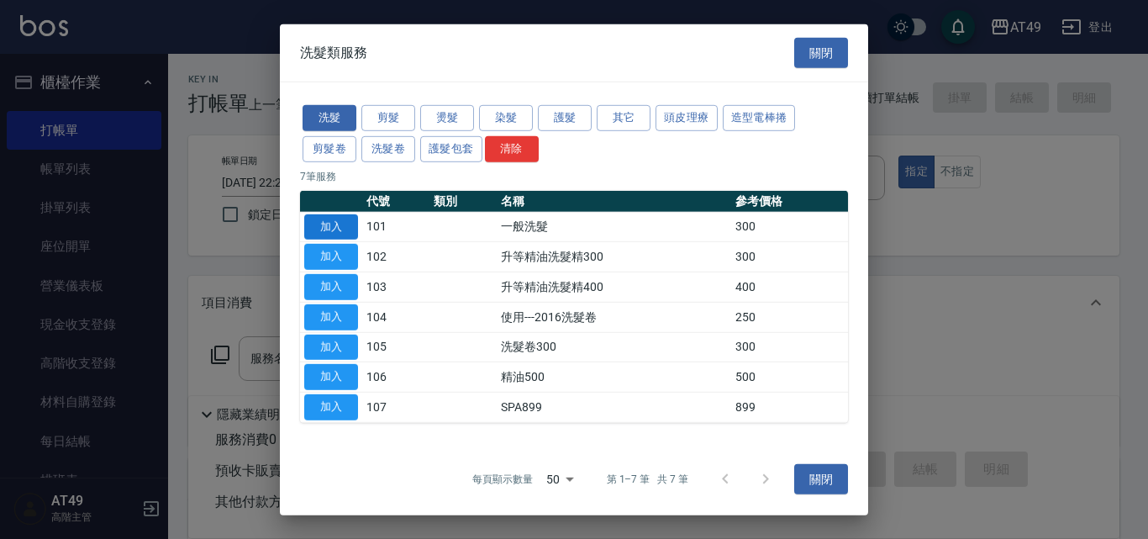
click at [334, 224] on button "加入" at bounding box center [331, 226] width 54 height 26
type input "一般洗髮(101)"
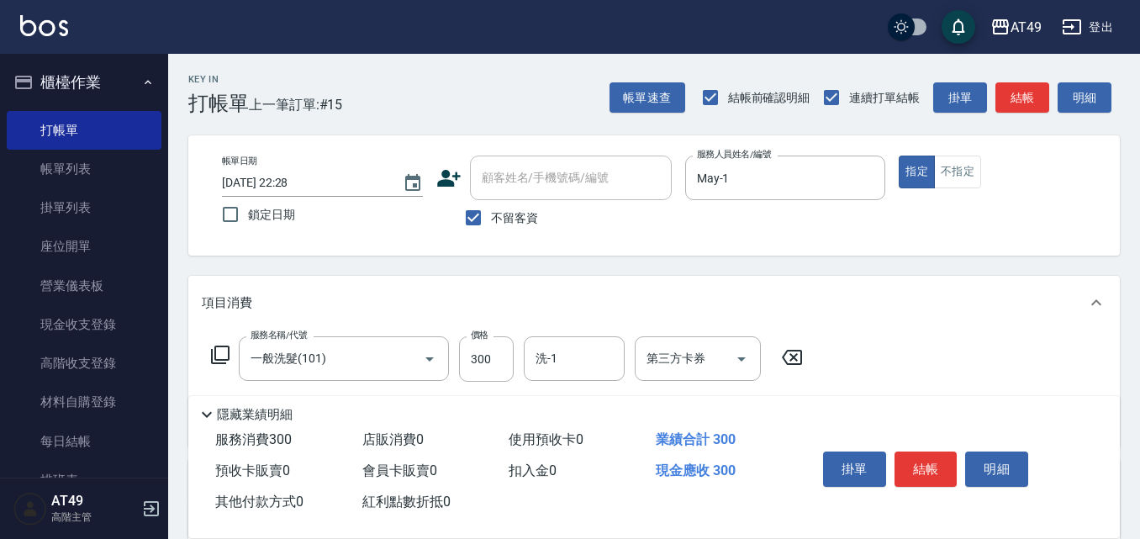
click at [218, 354] on icon at bounding box center [220, 355] width 20 height 20
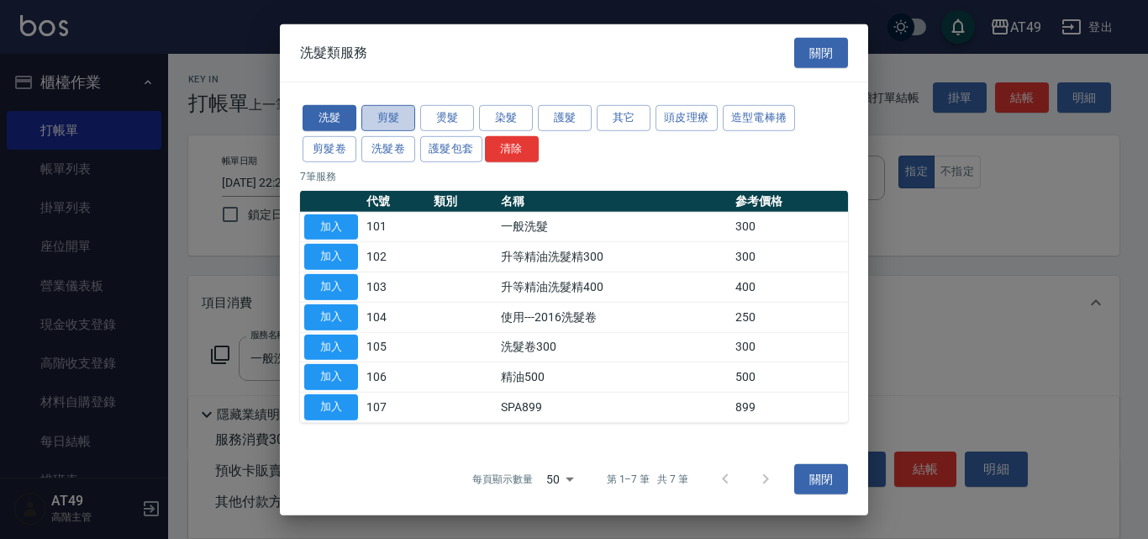
click at [393, 121] on button "剪髮" at bounding box center [388, 118] width 54 height 26
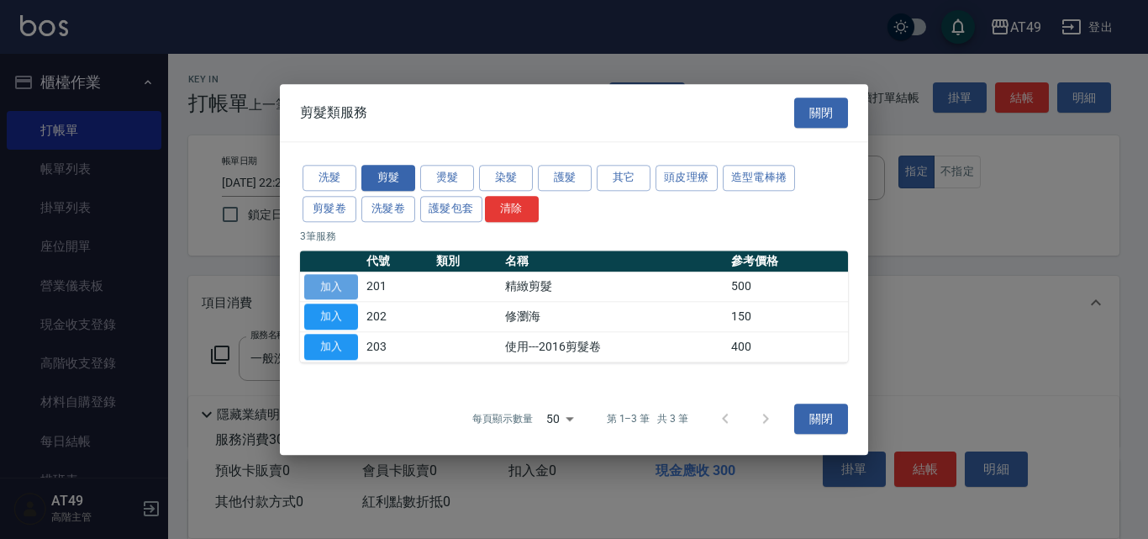
click at [350, 281] on button "加入" at bounding box center [331, 287] width 54 height 26
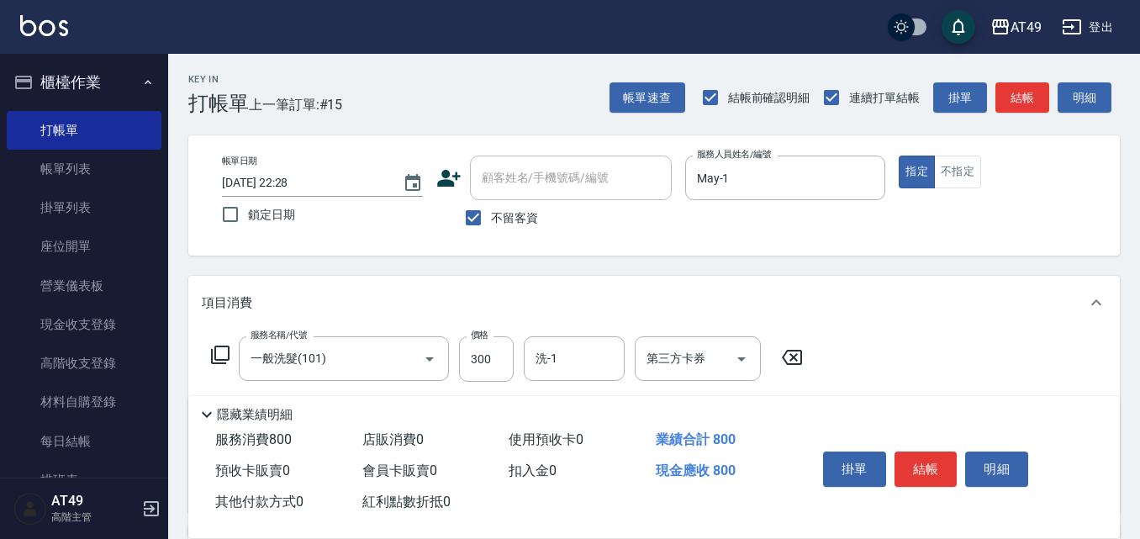
click at [222, 354] on icon at bounding box center [220, 355] width 20 height 20
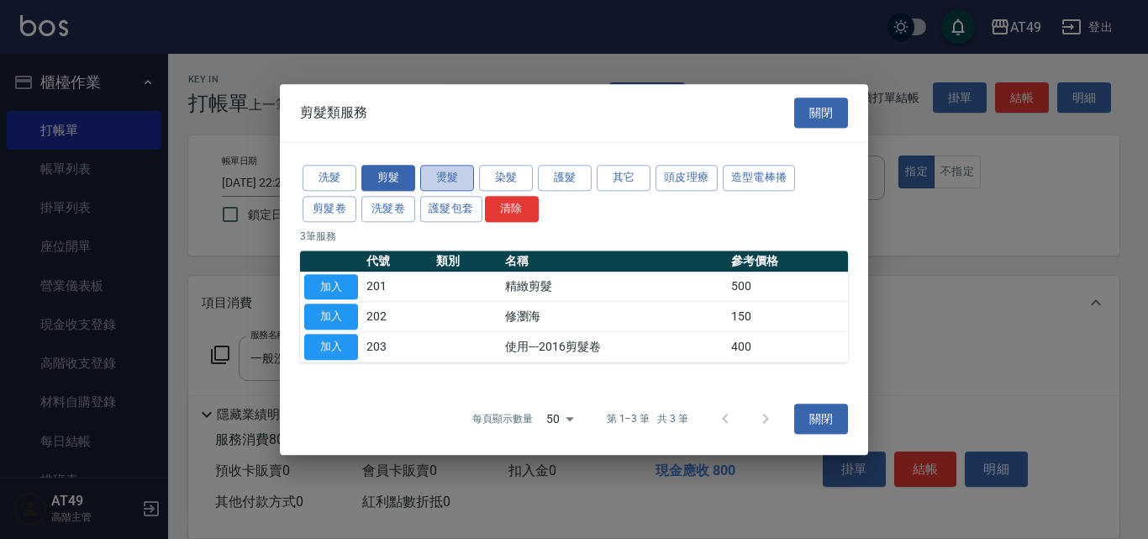
click at [459, 182] on button "燙髮" at bounding box center [447, 178] width 54 height 26
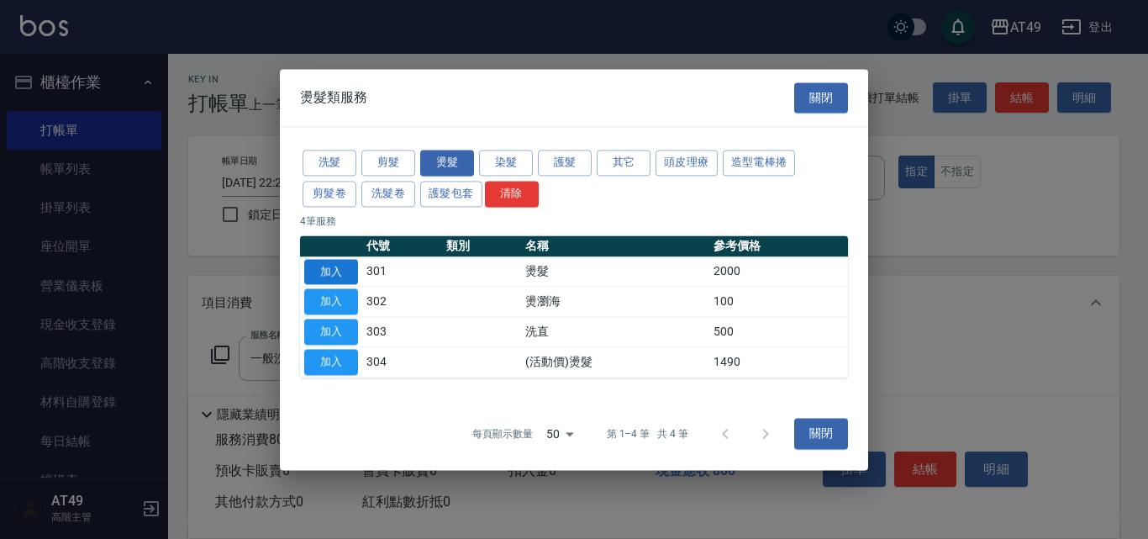
click at [338, 271] on button "加入" at bounding box center [331, 272] width 54 height 26
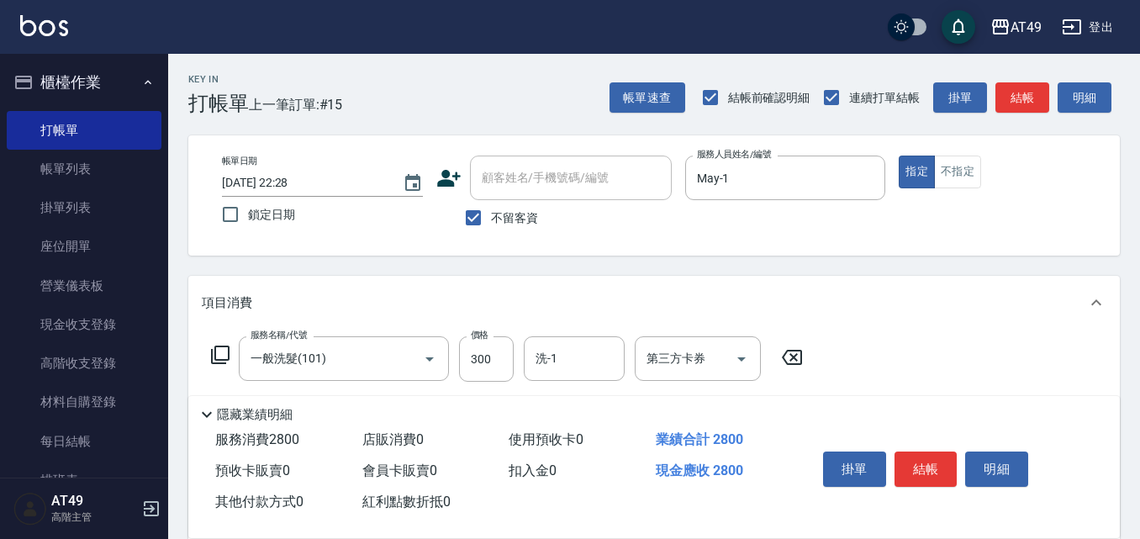
click at [219, 356] on icon at bounding box center [220, 355] width 20 height 20
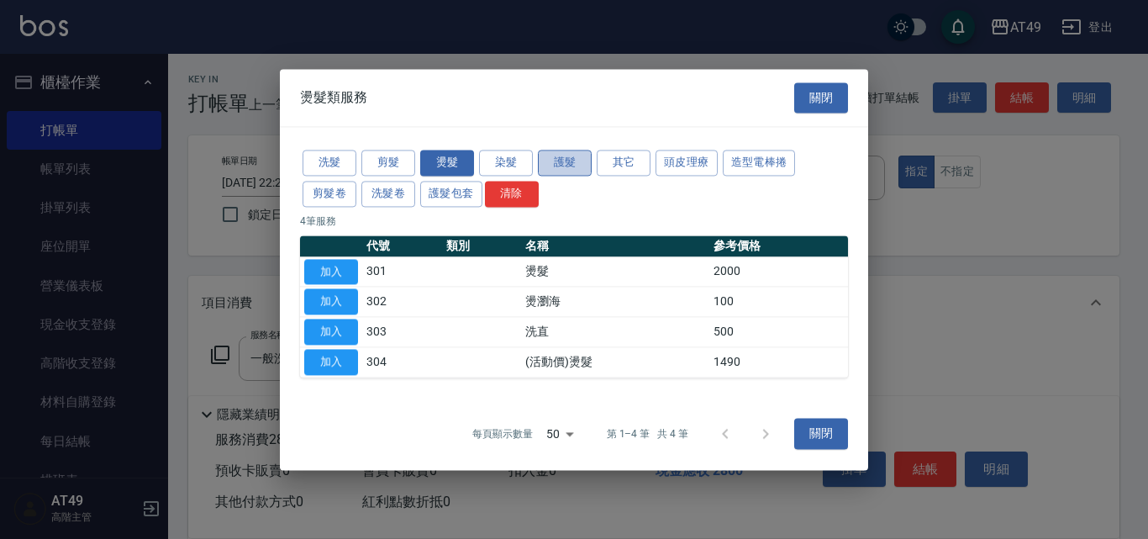
click at [560, 163] on button "護髮" at bounding box center [565, 163] width 54 height 26
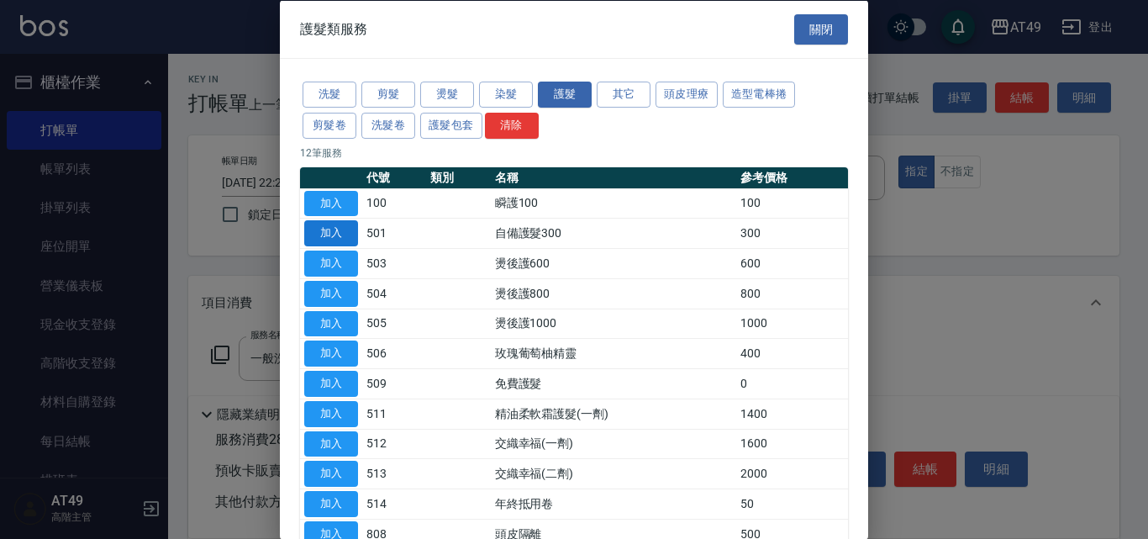
click at [338, 230] on button "加入" at bounding box center [331, 233] width 54 height 26
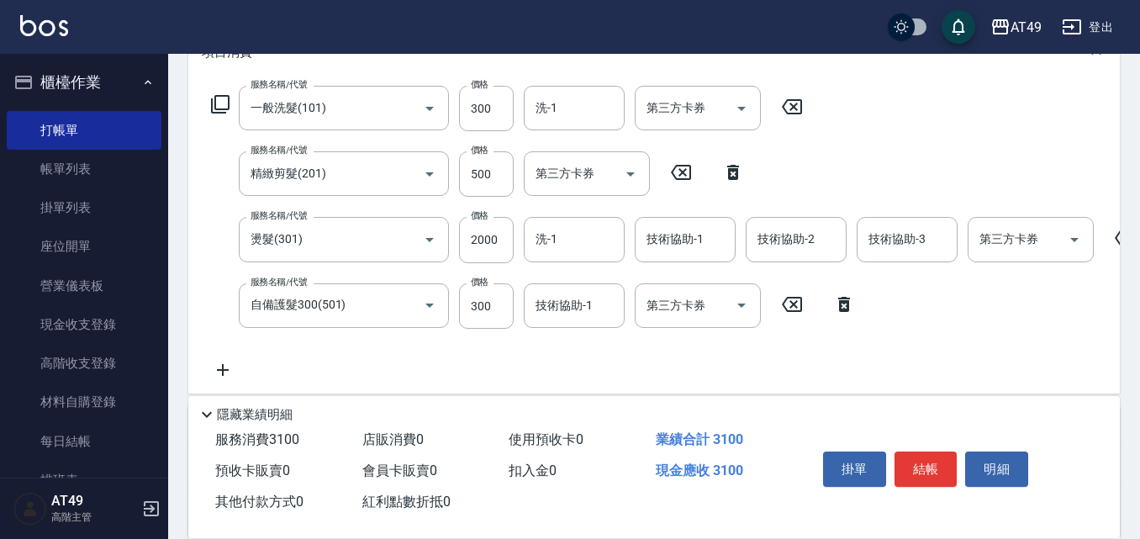
scroll to position [252, 0]
click at [228, 103] on icon at bounding box center [220, 102] width 18 height 18
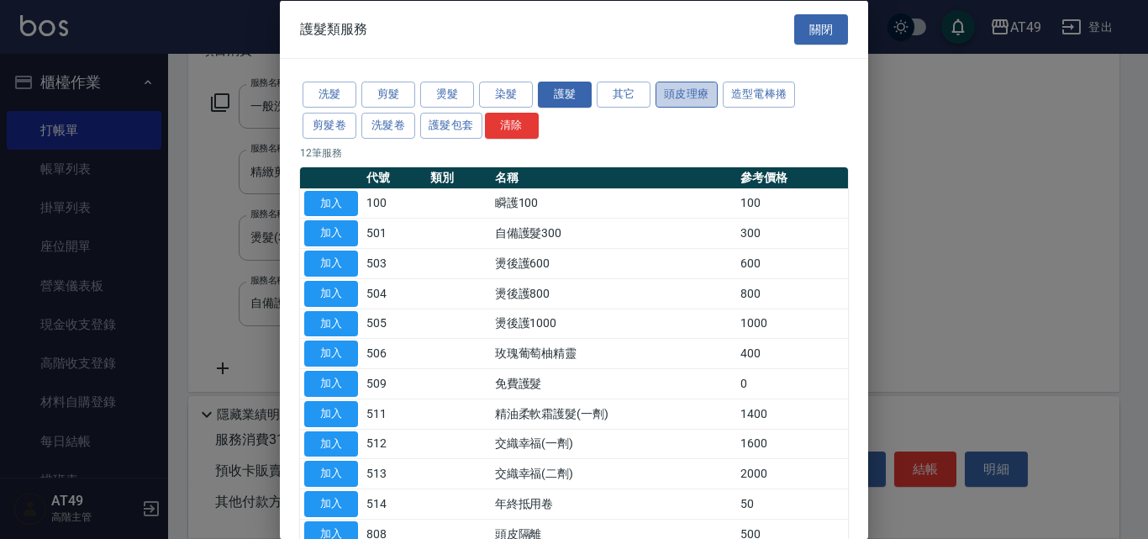
click at [662, 93] on button "頭皮理療" at bounding box center [687, 95] width 62 height 26
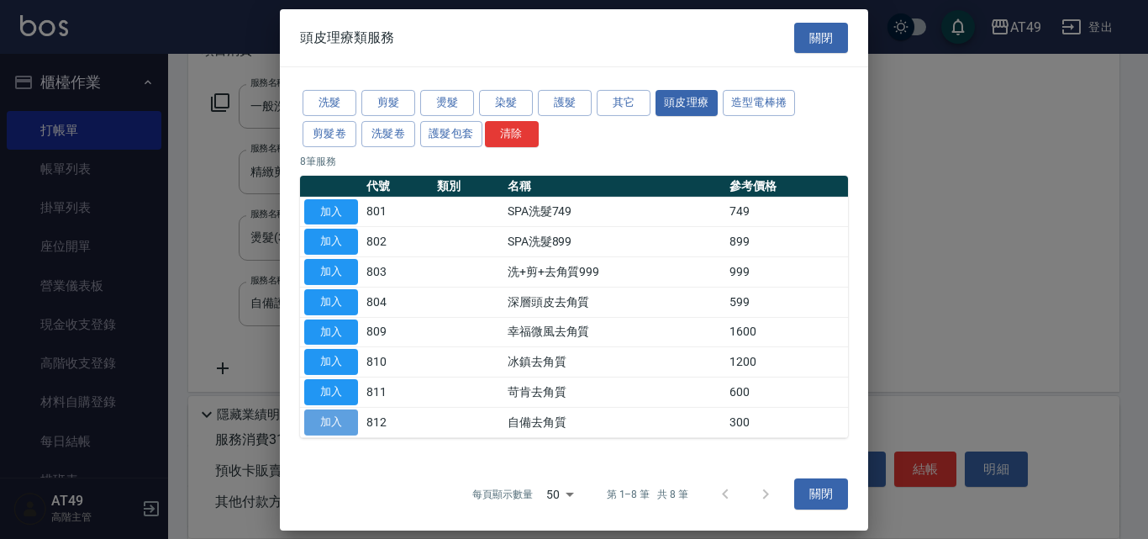
click at [352, 419] on button "加入" at bounding box center [331, 422] width 54 height 26
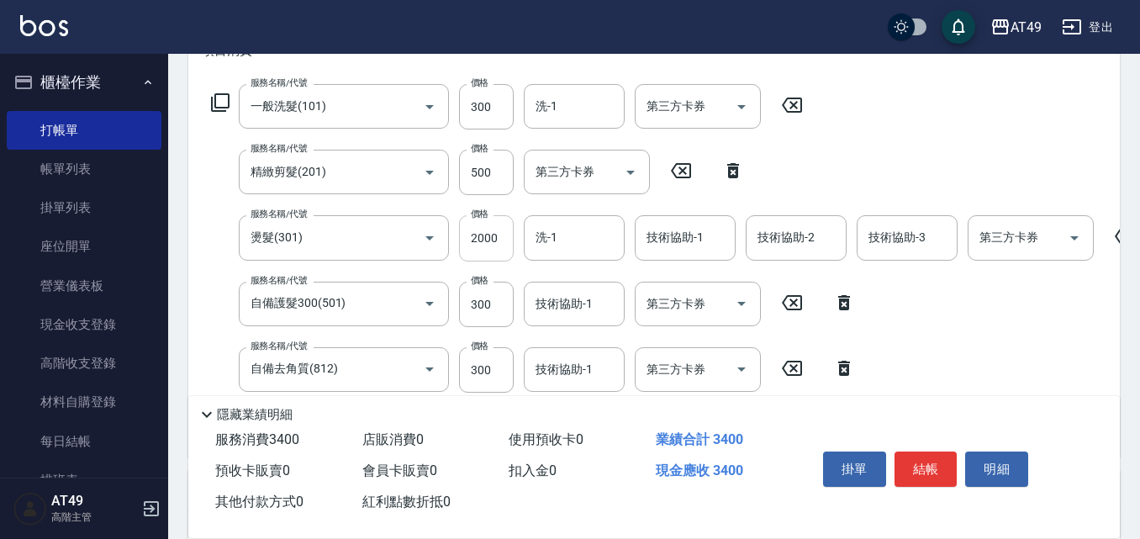
click at [480, 239] on input "2000" at bounding box center [486, 237] width 55 height 45
click at [480, 239] on input "3500" at bounding box center [486, 237] width 55 height 45
type input "3100"
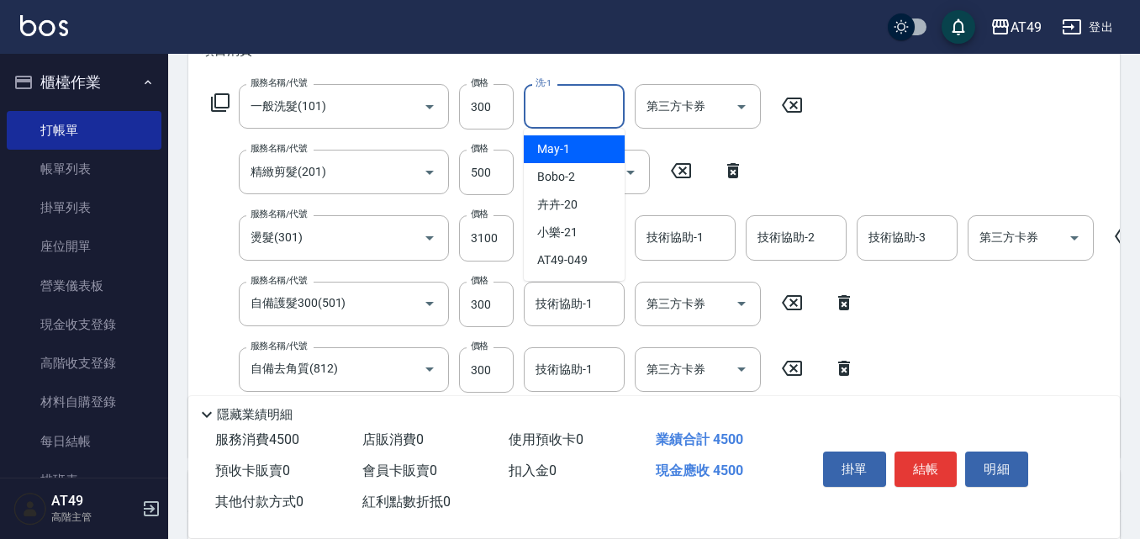
click at [573, 98] on input "洗-1" at bounding box center [574, 106] width 86 height 29
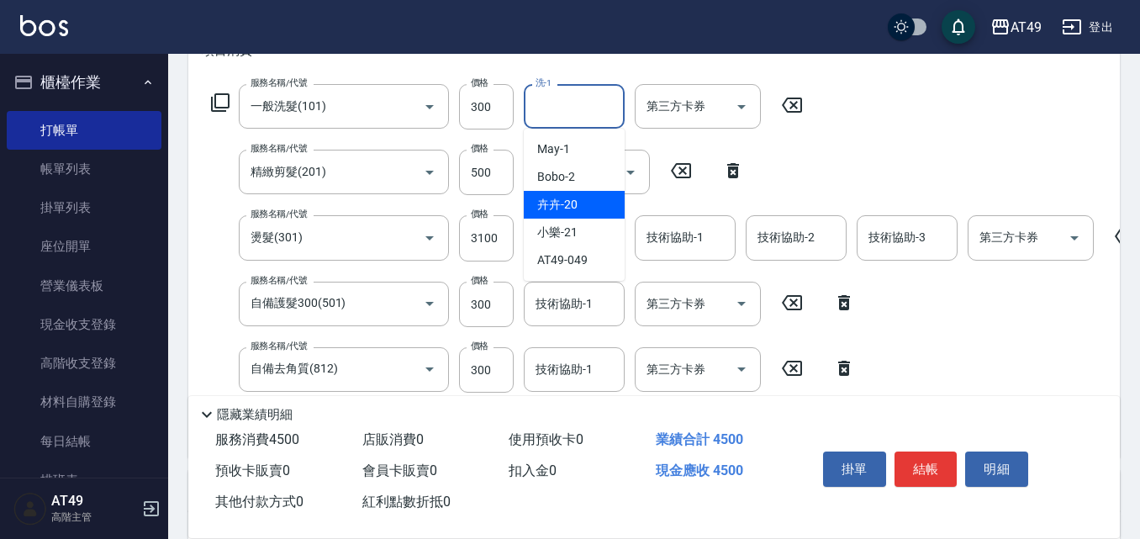
click at [586, 198] on div "卉卉 -20" at bounding box center [574, 205] width 101 height 28
type input "卉卉-20"
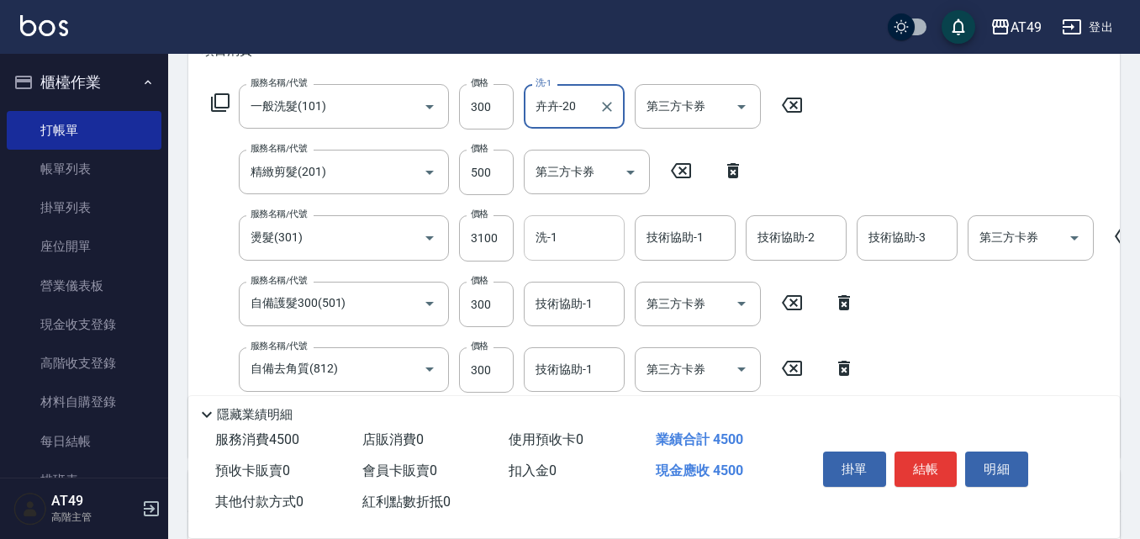
click at [575, 245] on input "洗-1" at bounding box center [574, 237] width 86 height 29
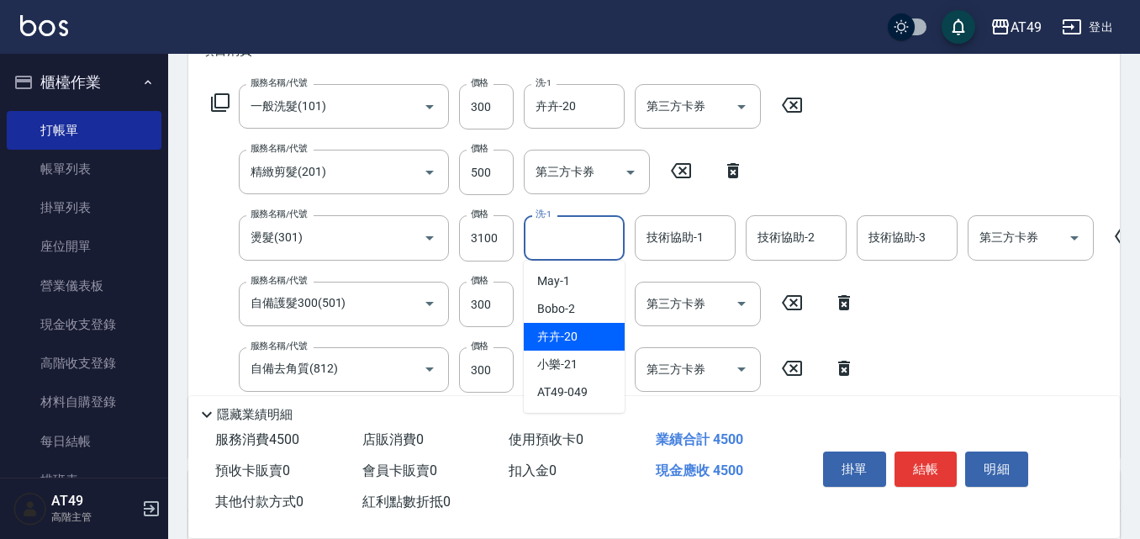
click at [604, 333] on div "卉卉 -20" at bounding box center [574, 337] width 101 height 28
type input "卉卉-20"
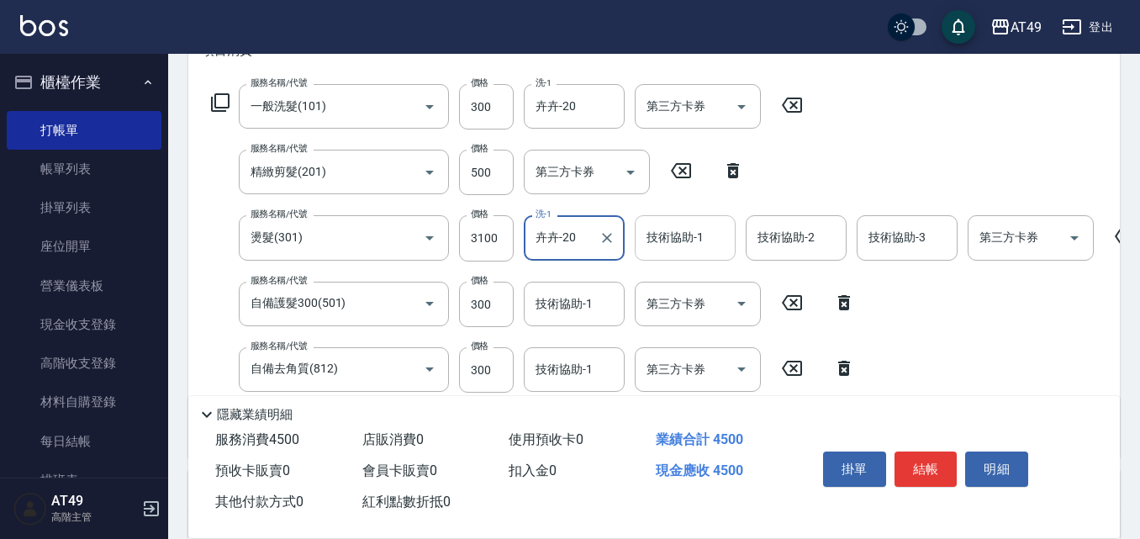
click at [685, 240] on div "技術協助-1 技術協助-1" at bounding box center [685, 237] width 101 height 45
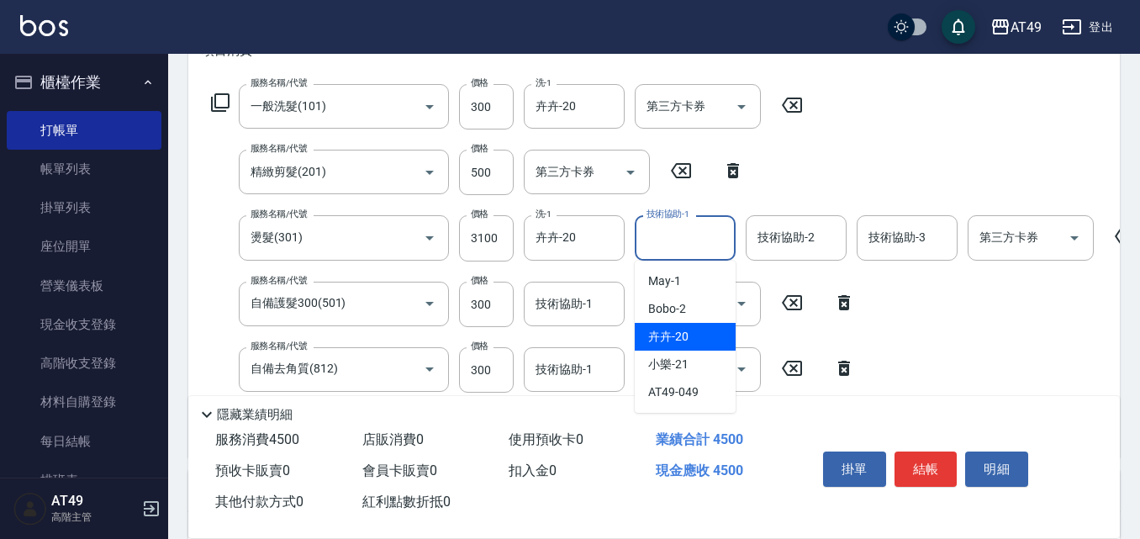
click at [693, 331] on div "卉卉 -20" at bounding box center [685, 337] width 101 height 28
type input "卉卉-20"
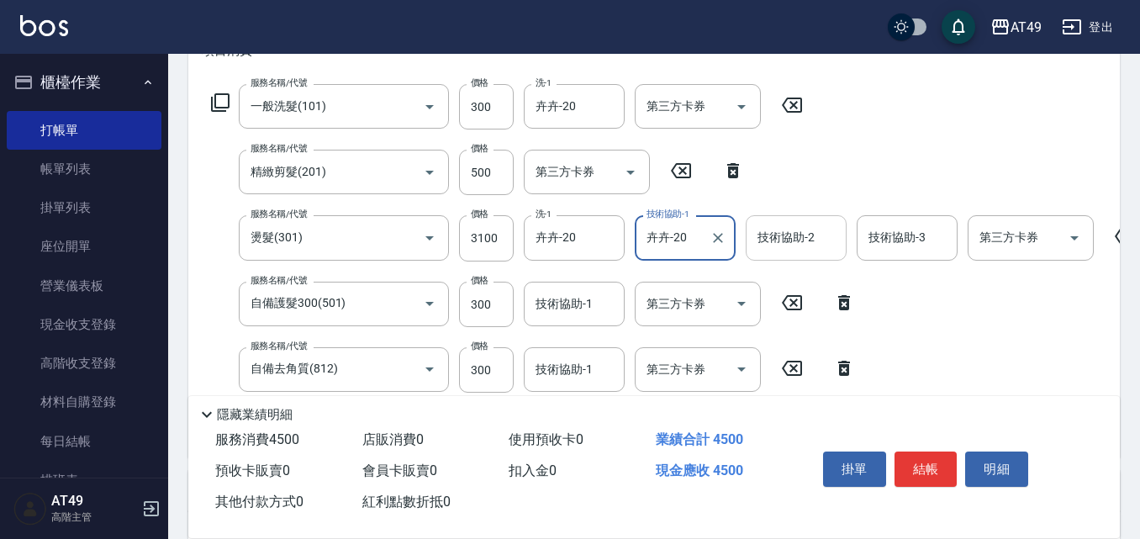
click at [784, 239] on div "技術協助-2 技術協助-2" at bounding box center [796, 237] width 101 height 45
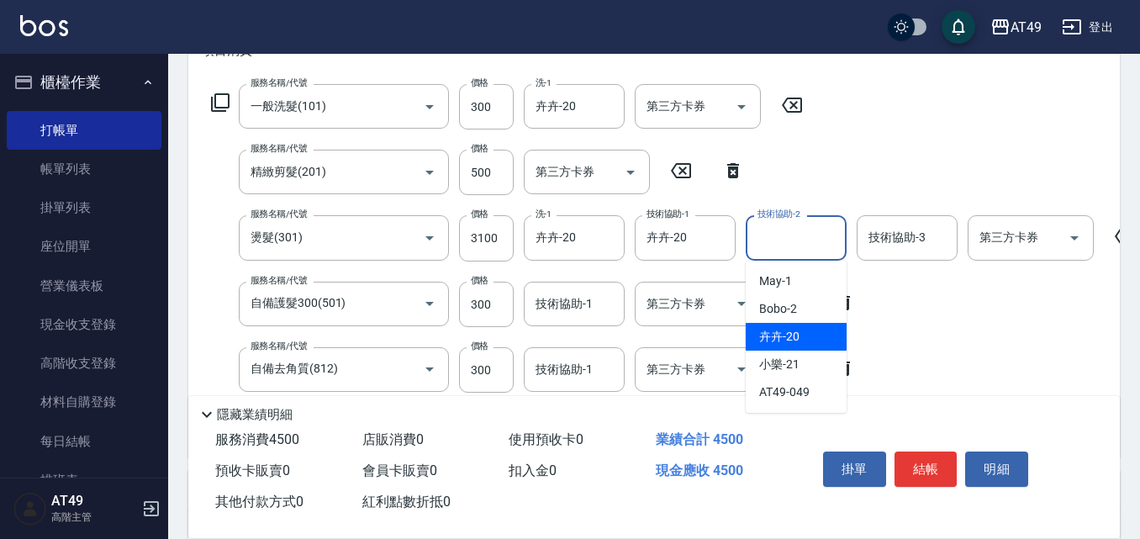
click at [800, 327] on div "卉卉 -20" at bounding box center [796, 337] width 101 height 28
type input "卉卉-20"
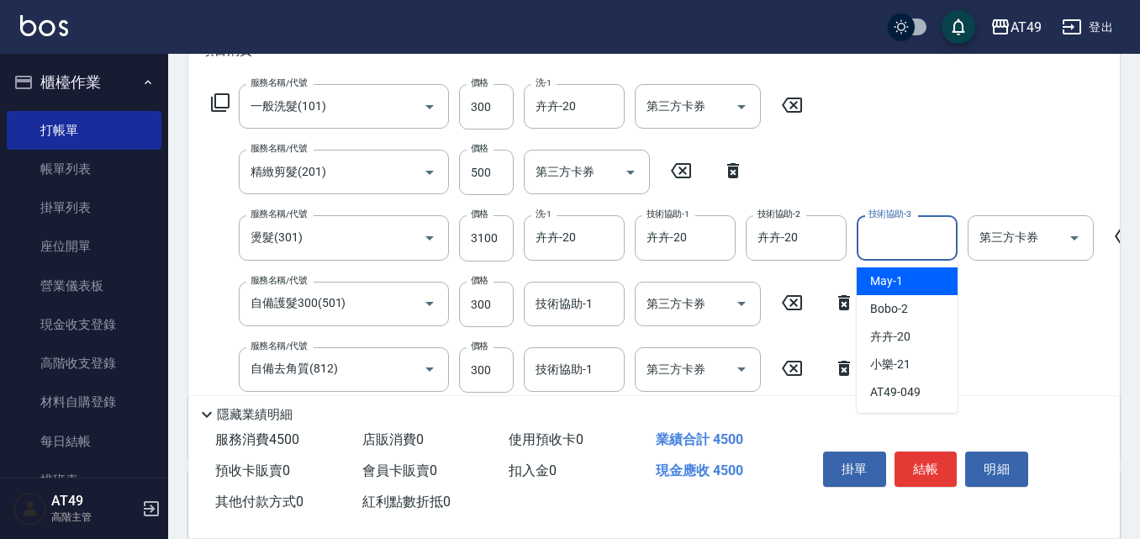
click at [900, 230] on div "技術協助-3 技術協助-3" at bounding box center [906, 237] width 101 height 45
click at [908, 280] on div "May -1" at bounding box center [906, 281] width 101 height 28
type input "May-1"
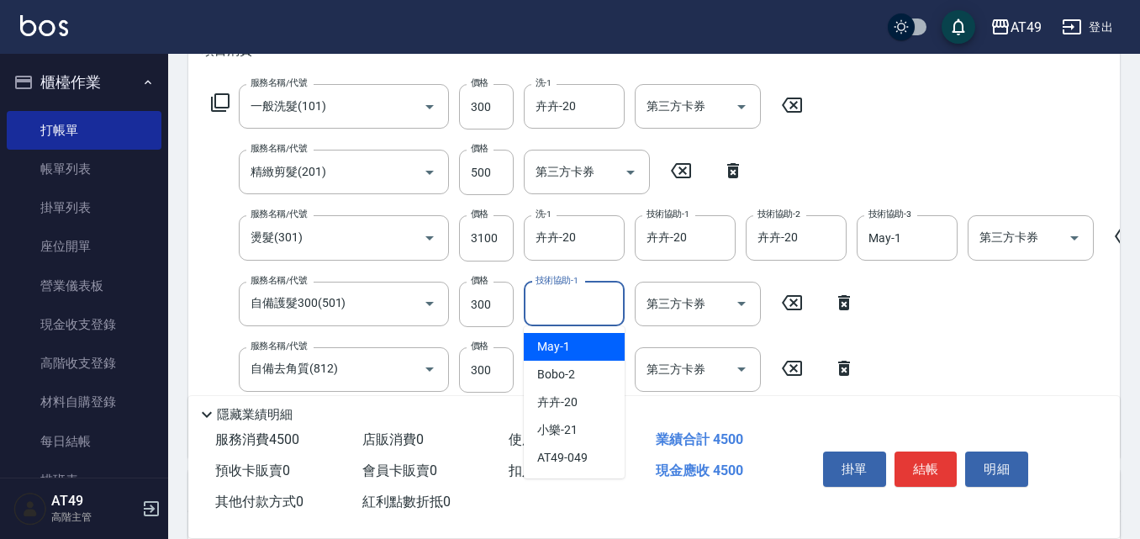
click at [555, 306] on input "技術協助-1" at bounding box center [574, 303] width 86 height 29
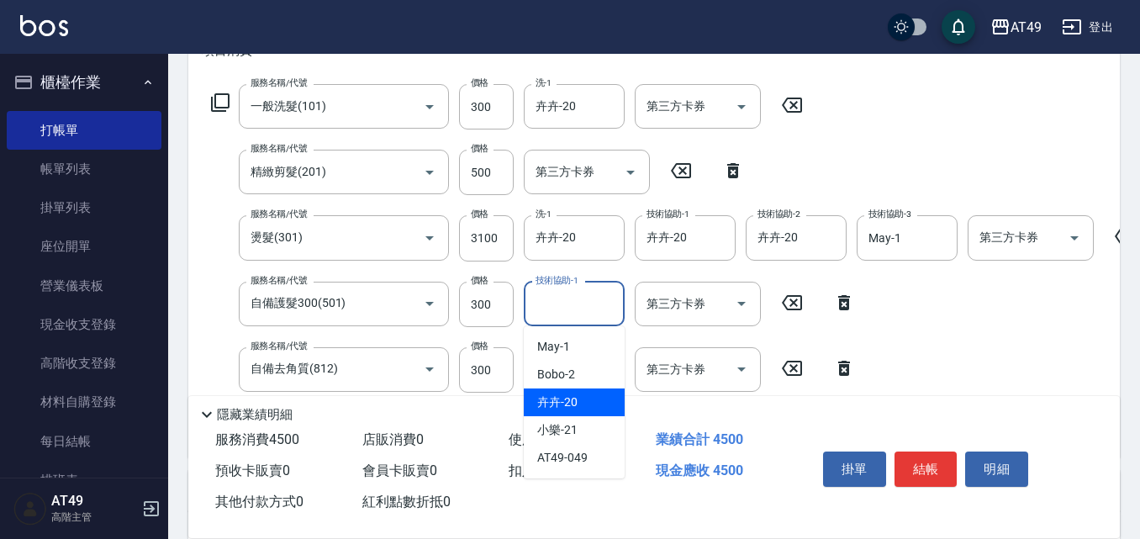
click at [577, 404] on div "卉卉 -20" at bounding box center [574, 402] width 101 height 28
type input "卉卉-20"
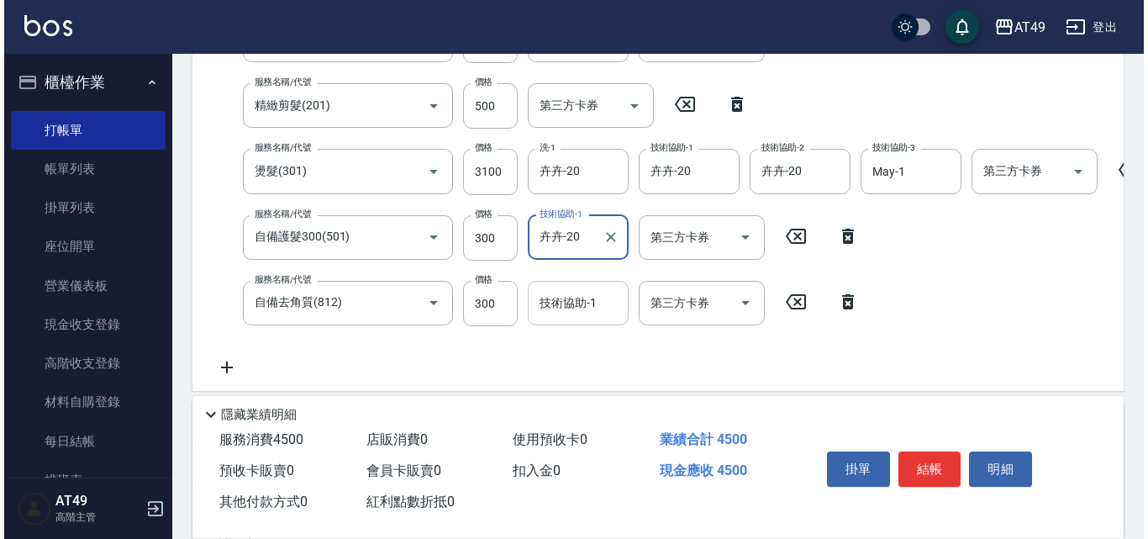
scroll to position [420, 0]
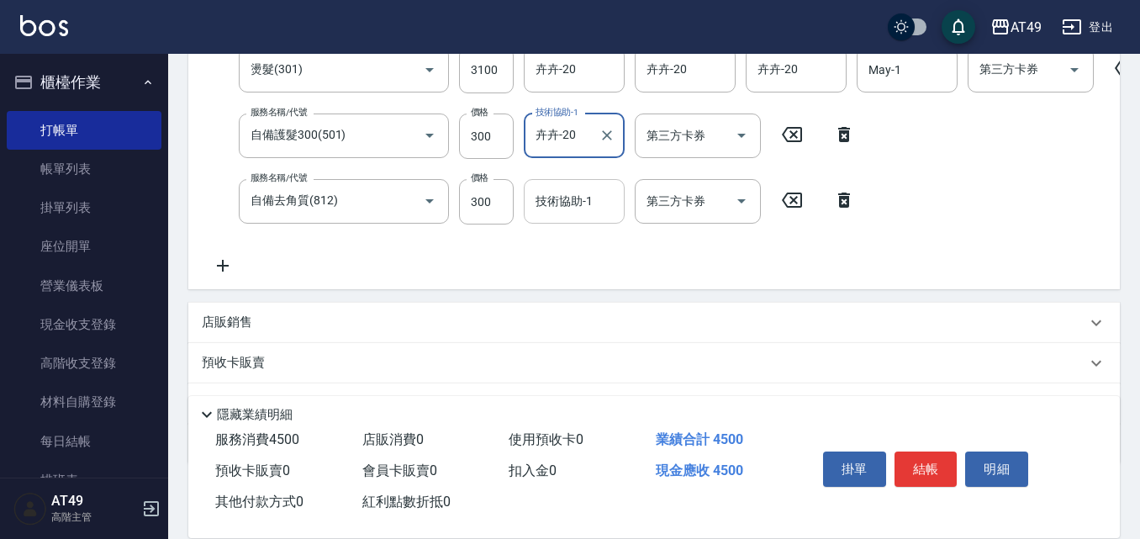
click at [559, 213] on input "技術協助-1" at bounding box center [574, 201] width 86 height 29
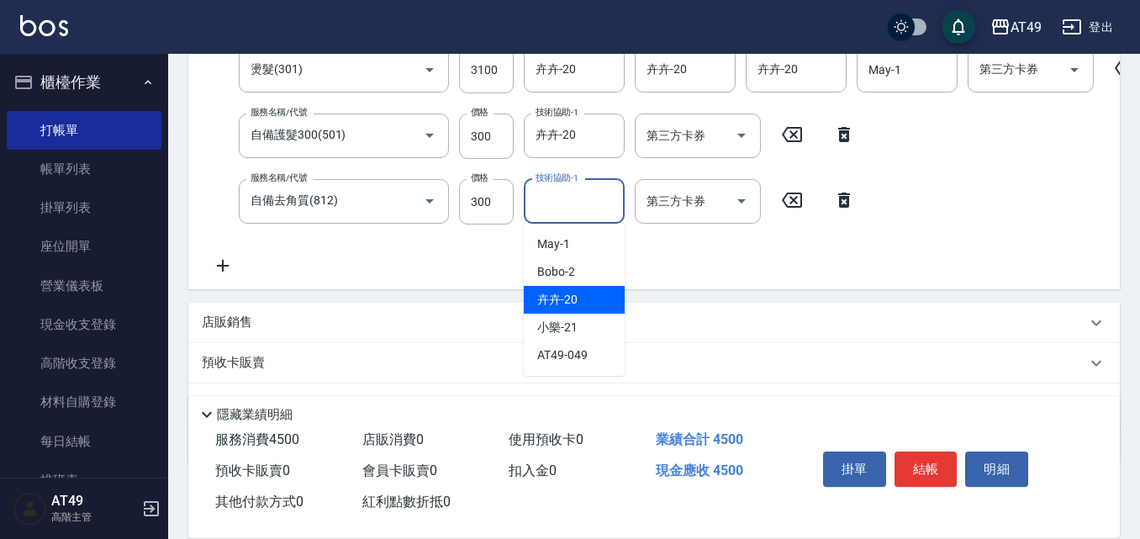
click at [578, 295] on div "卉卉 -20" at bounding box center [574, 300] width 101 height 28
type input "卉卉-20"
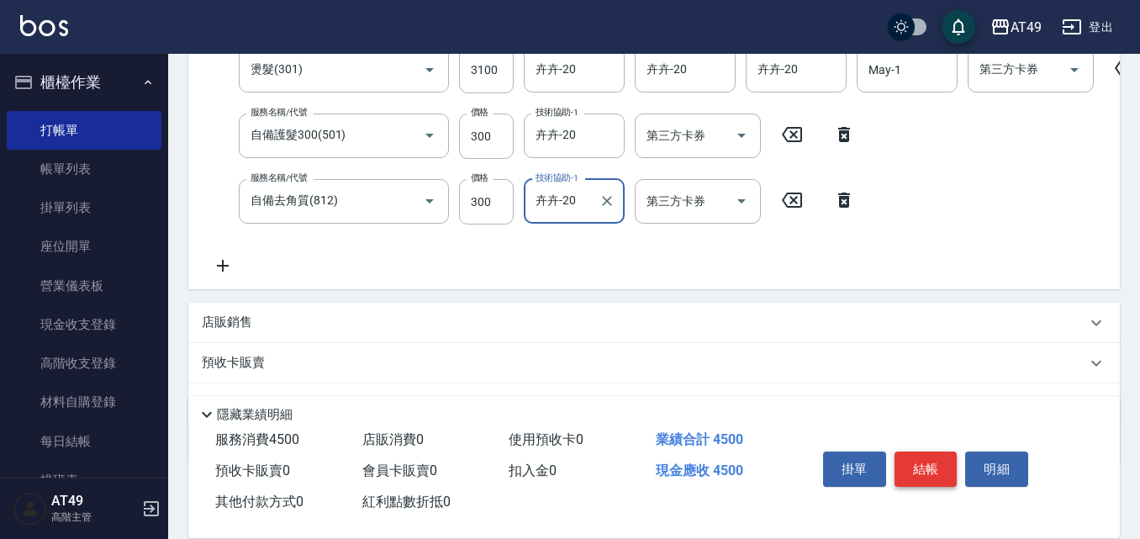
click at [920, 470] on button "結帳" at bounding box center [925, 468] width 63 height 35
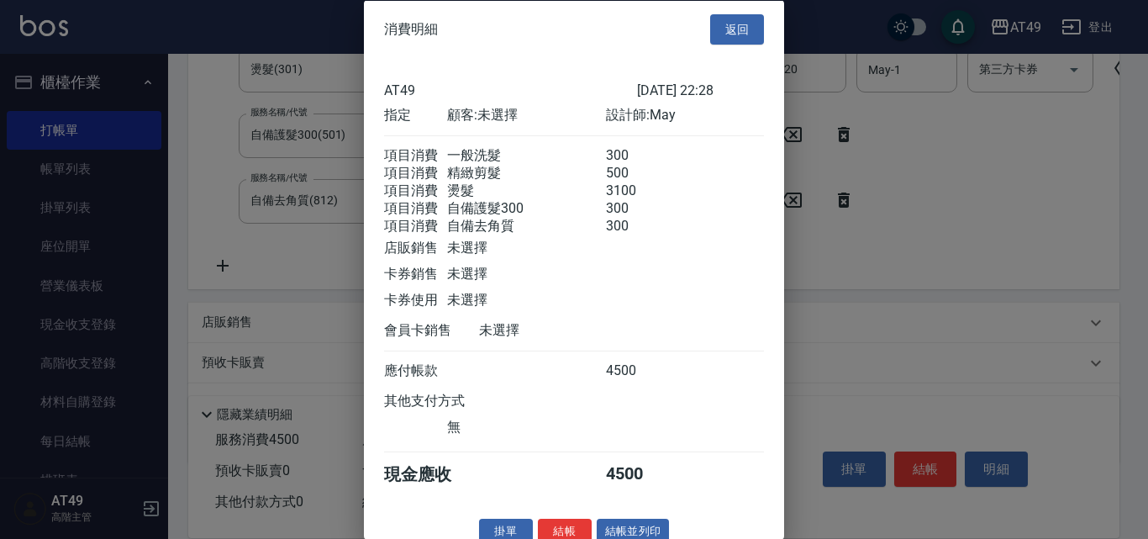
scroll to position [48, 0]
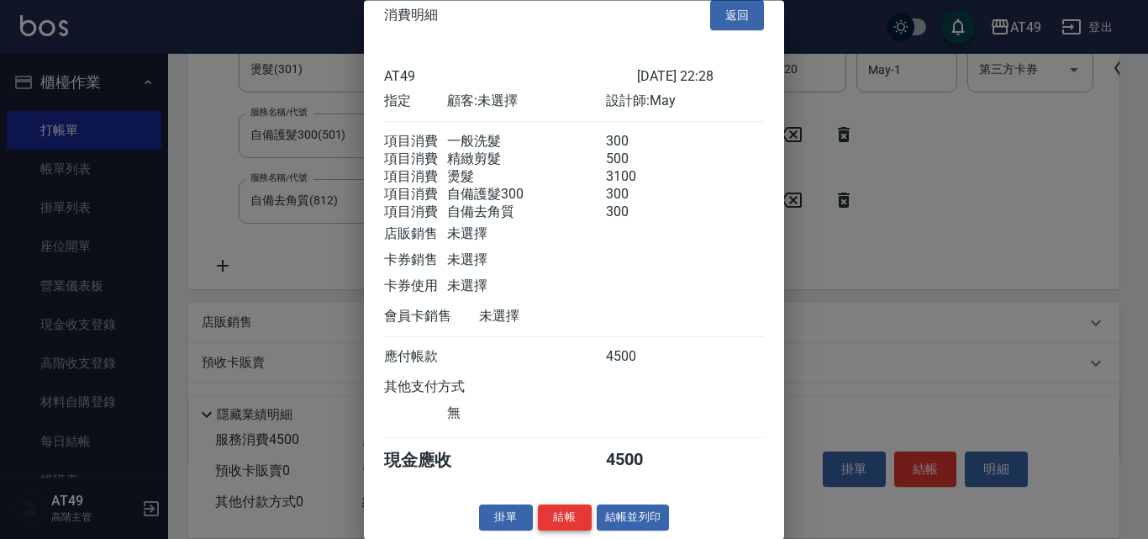
click at [555, 519] on button "結帳" at bounding box center [565, 518] width 54 height 26
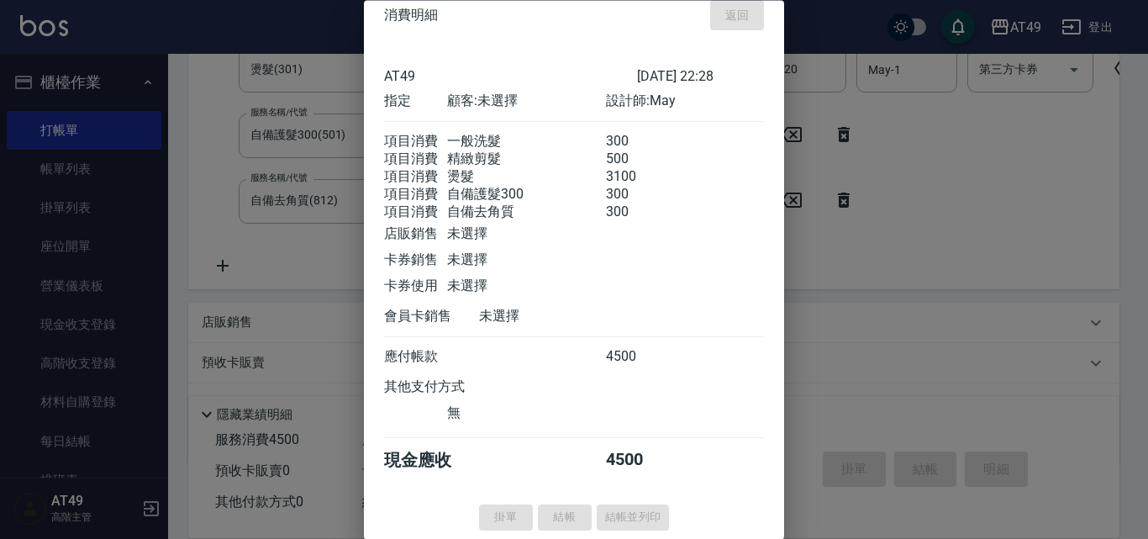
type input "2025/08/21 22:29"
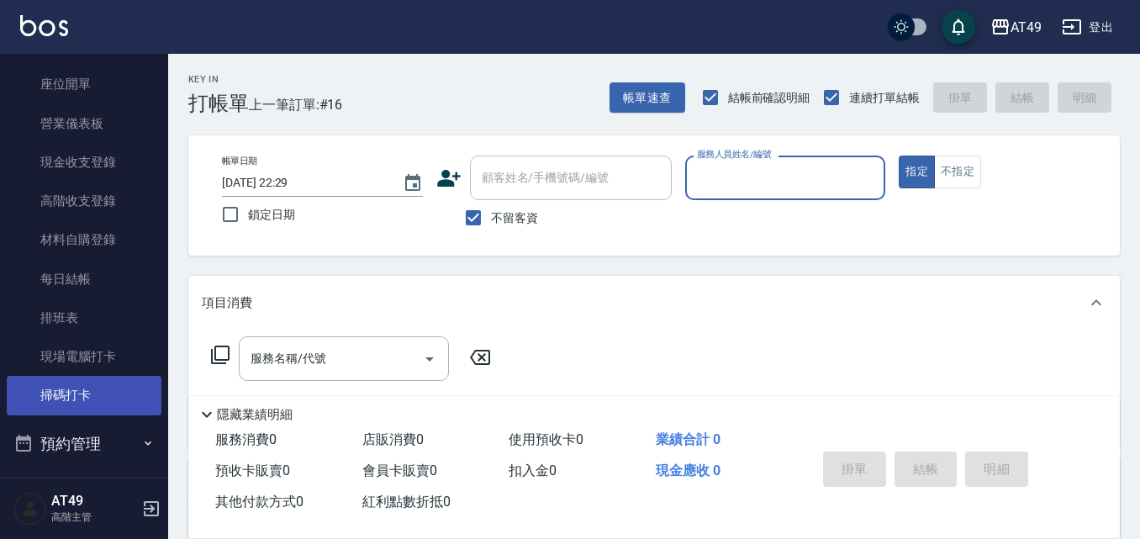
scroll to position [168, 0]
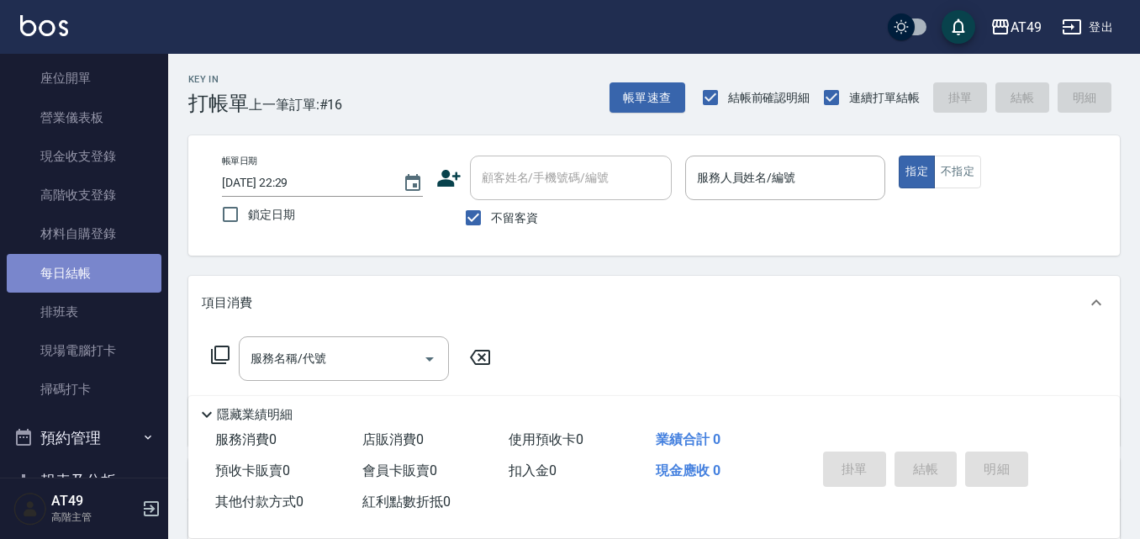
click at [119, 268] on link "每日結帳" at bounding box center [84, 273] width 155 height 39
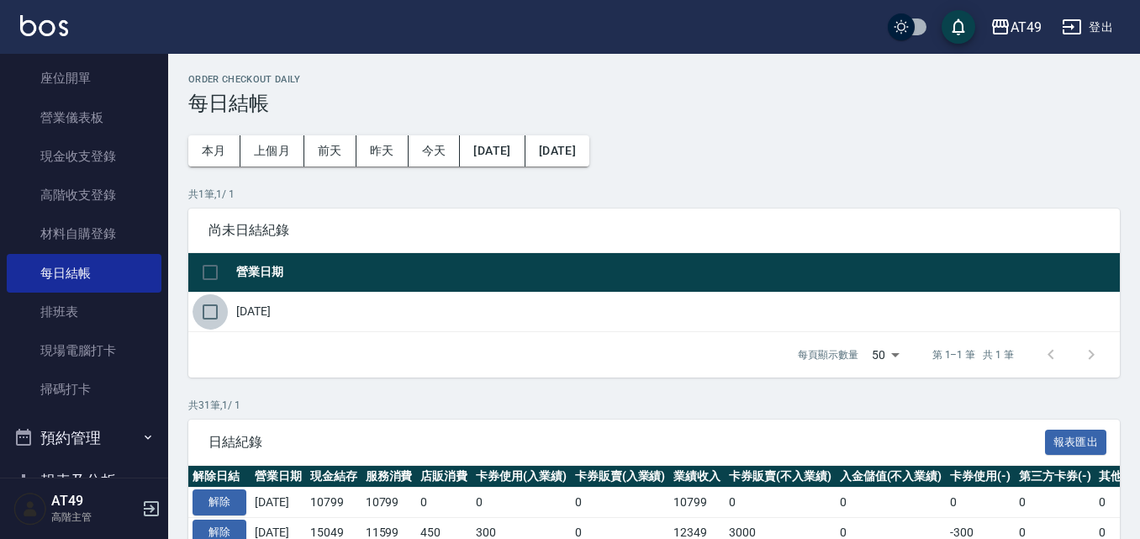
click at [216, 319] on input "checkbox" at bounding box center [209, 311] width 35 height 35
checkbox input "true"
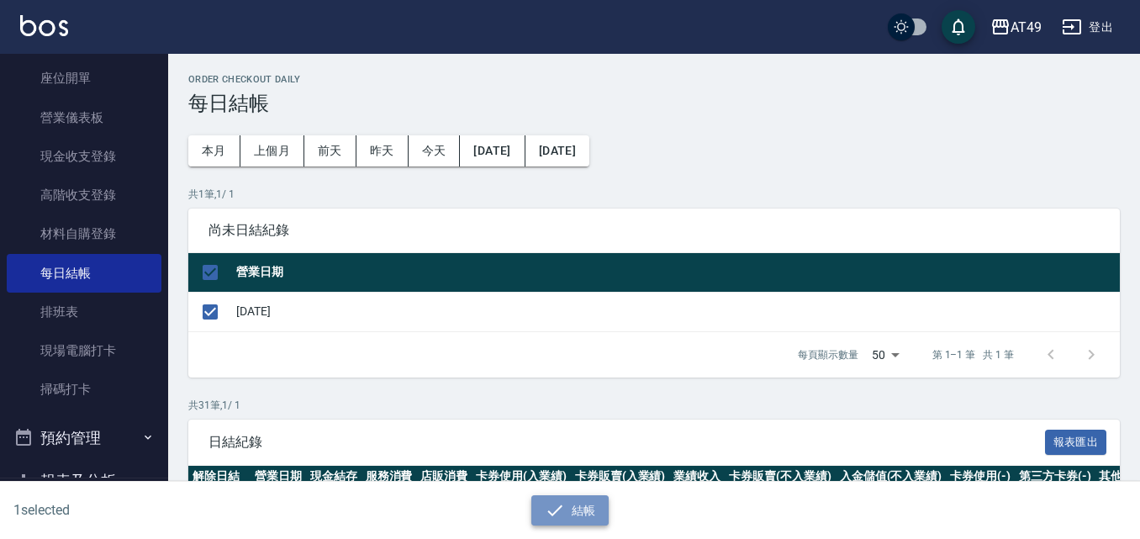
click at [561, 505] on icon "button" at bounding box center [555, 510] width 20 height 20
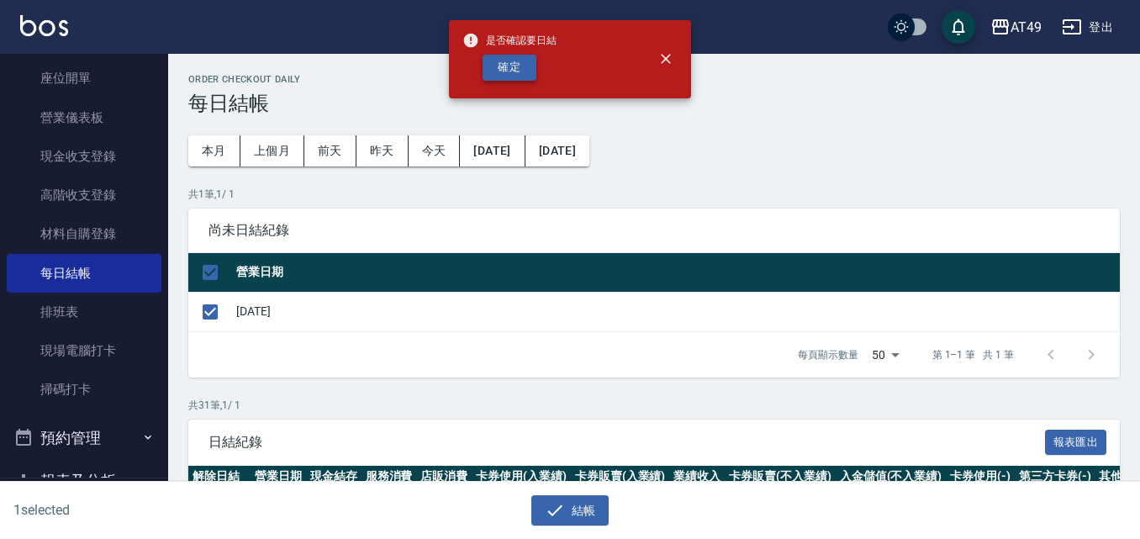
click at [524, 70] on button "確定" at bounding box center [509, 68] width 54 height 26
checkbox input "false"
